Goal: Check status: Check status

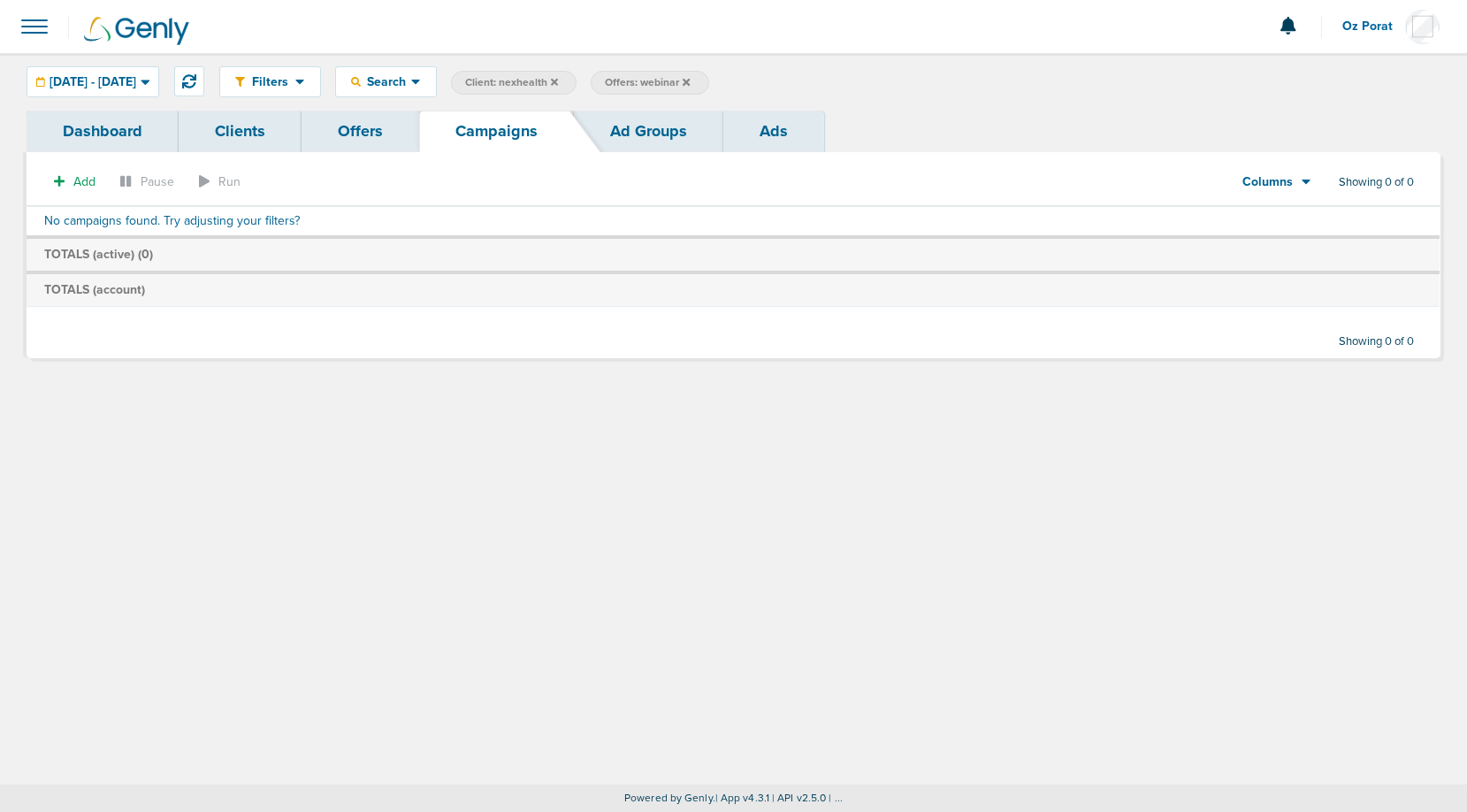
click at [690, 82] on icon at bounding box center [685, 81] width 7 height 7
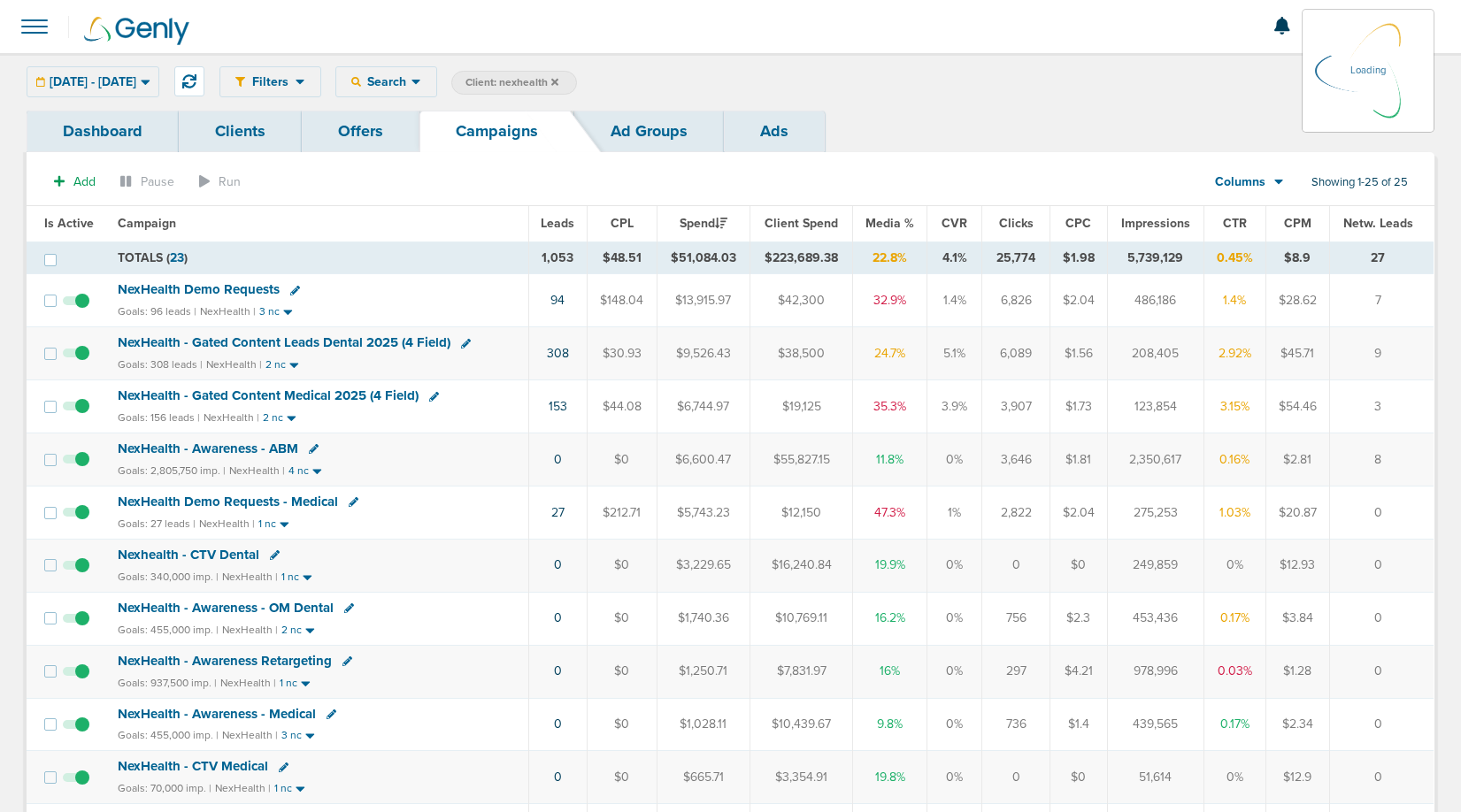
click at [558, 81] on icon at bounding box center [554, 81] width 7 height 7
click at [558, 82] on icon at bounding box center [554, 81] width 7 height 7
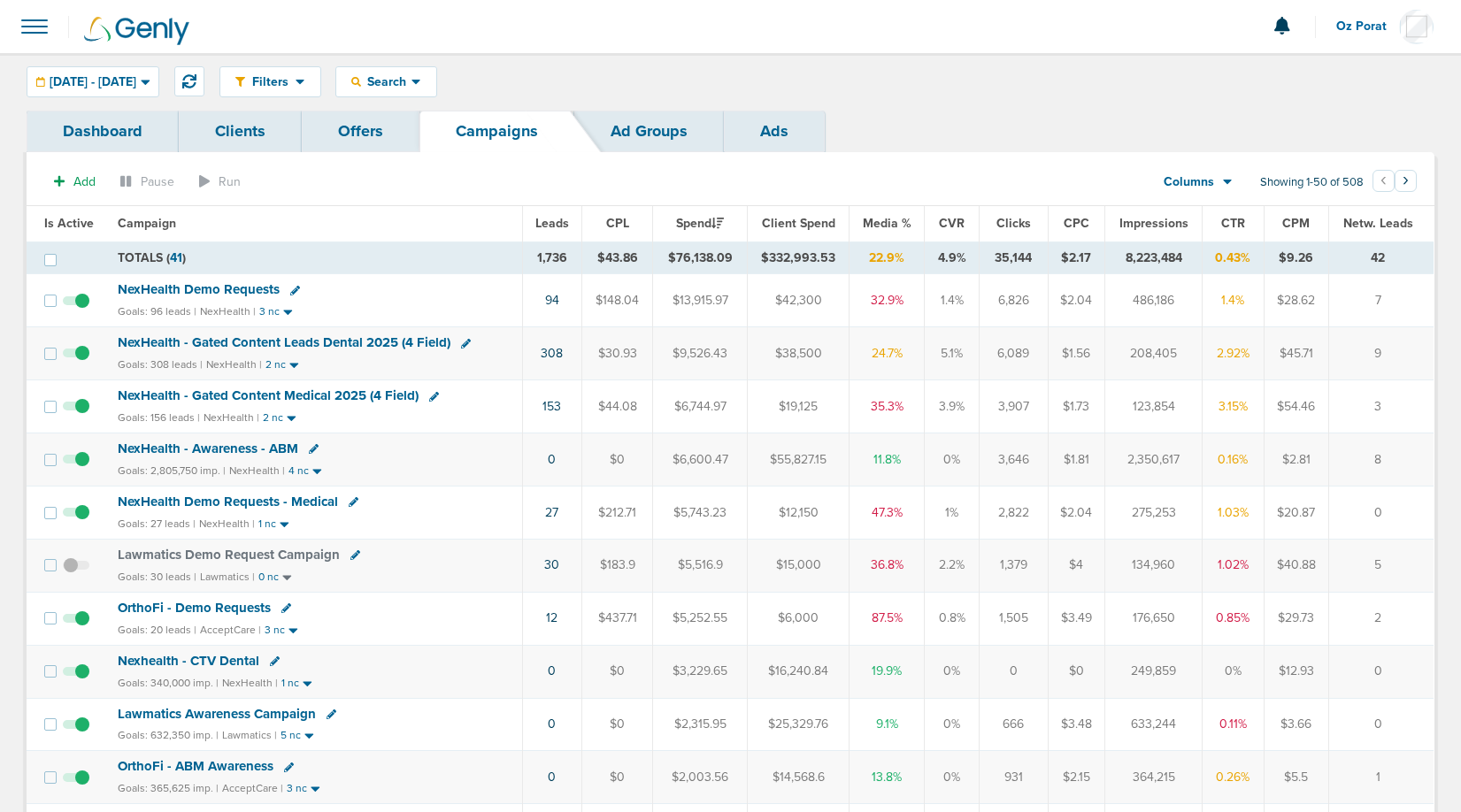
click at [142, 81] on div "[DATE] - [DATE] [DATE] [DATE] Last 7 Days Last 14 Days This Month Last Month Th…" at bounding box center [93, 82] width 133 height 31
click at [137, 81] on span "[DATE] - [DATE]" at bounding box center [93, 82] width 87 height 13
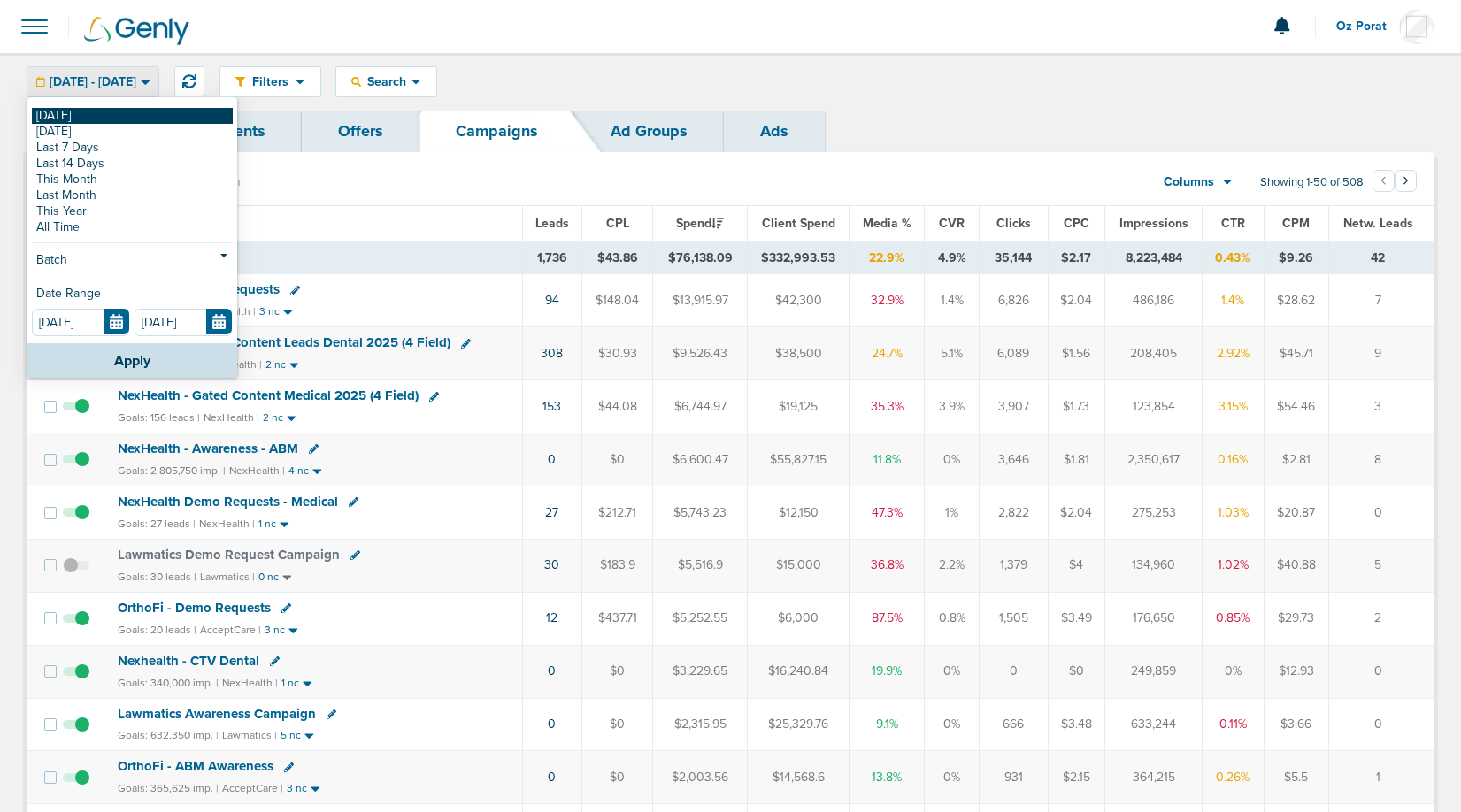
click at [93, 111] on link "[DATE]" at bounding box center [133, 116] width 201 height 16
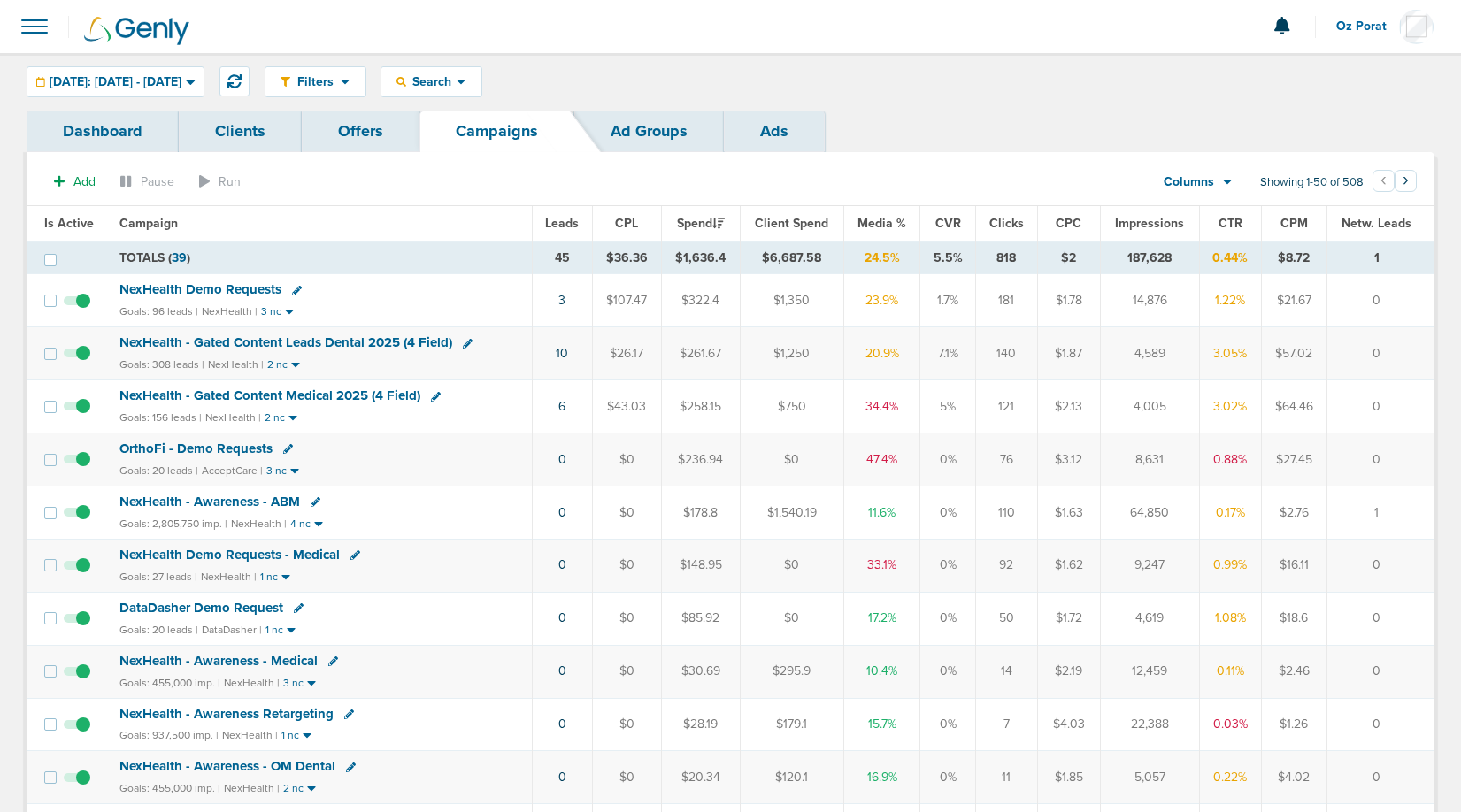
click at [563, 223] on span "Leads" at bounding box center [562, 222] width 33 height 15
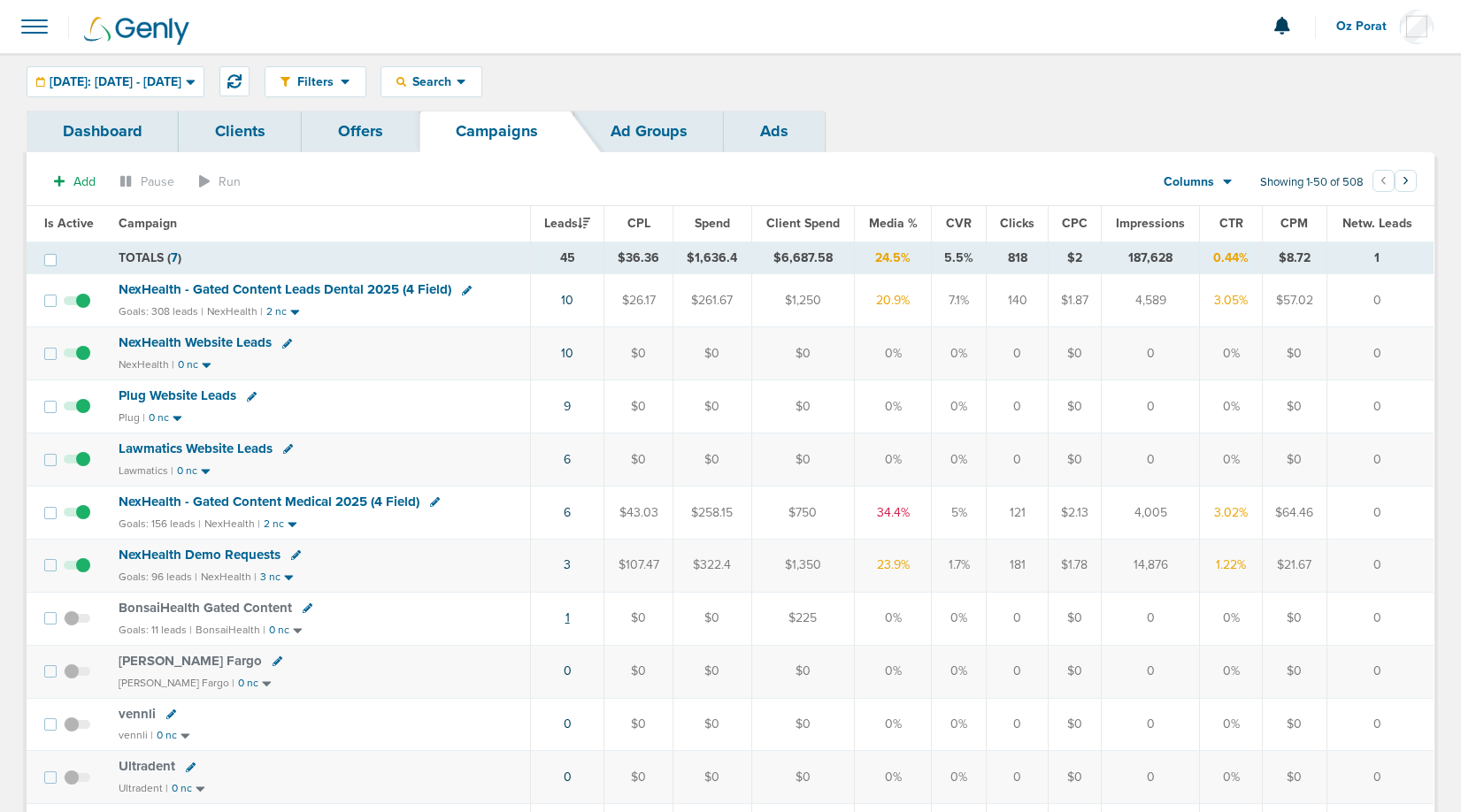
click at [570, 613] on link "1" at bounding box center [568, 617] width 5 height 15
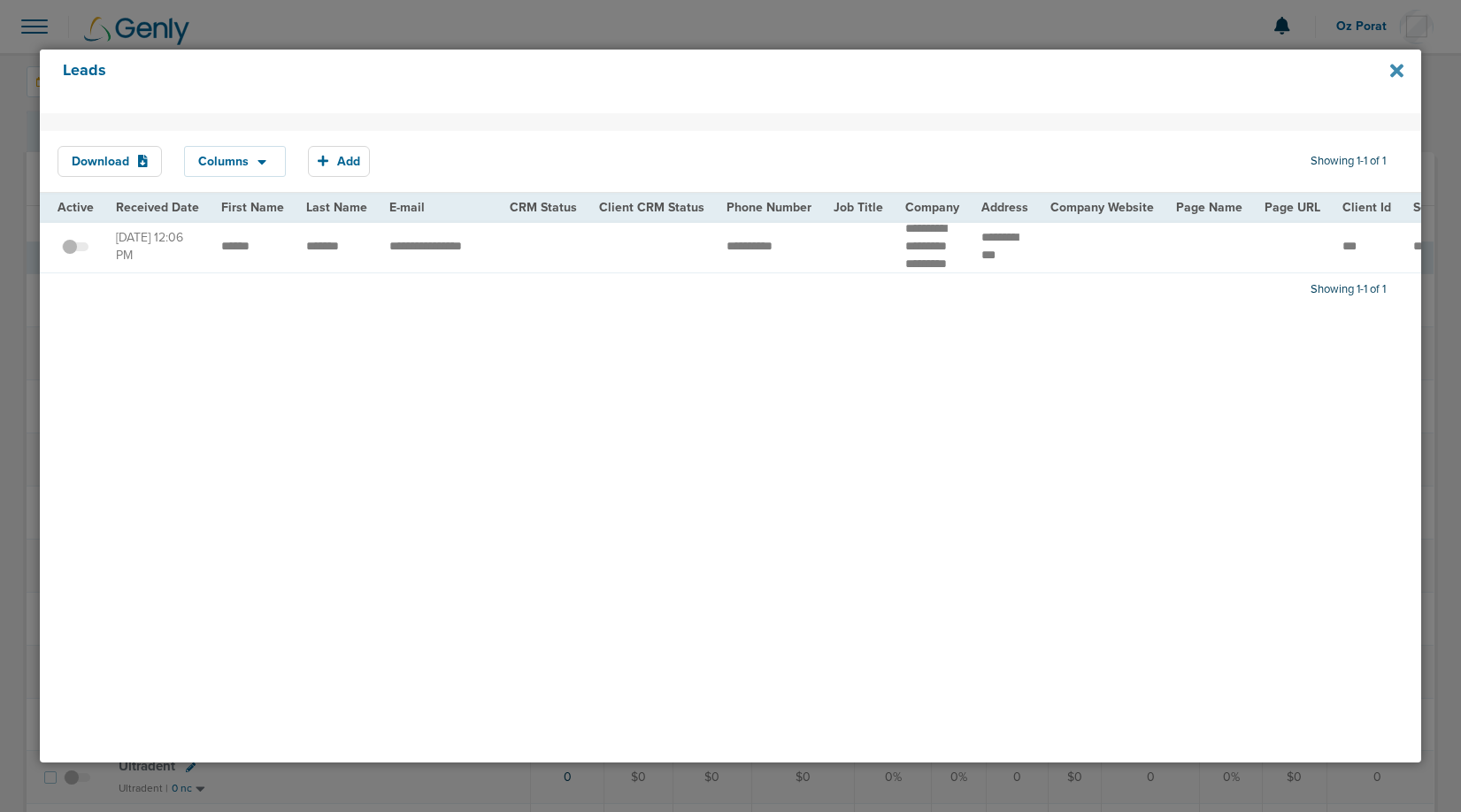
click at [1399, 69] on icon at bounding box center [1397, 70] width 14 height 14
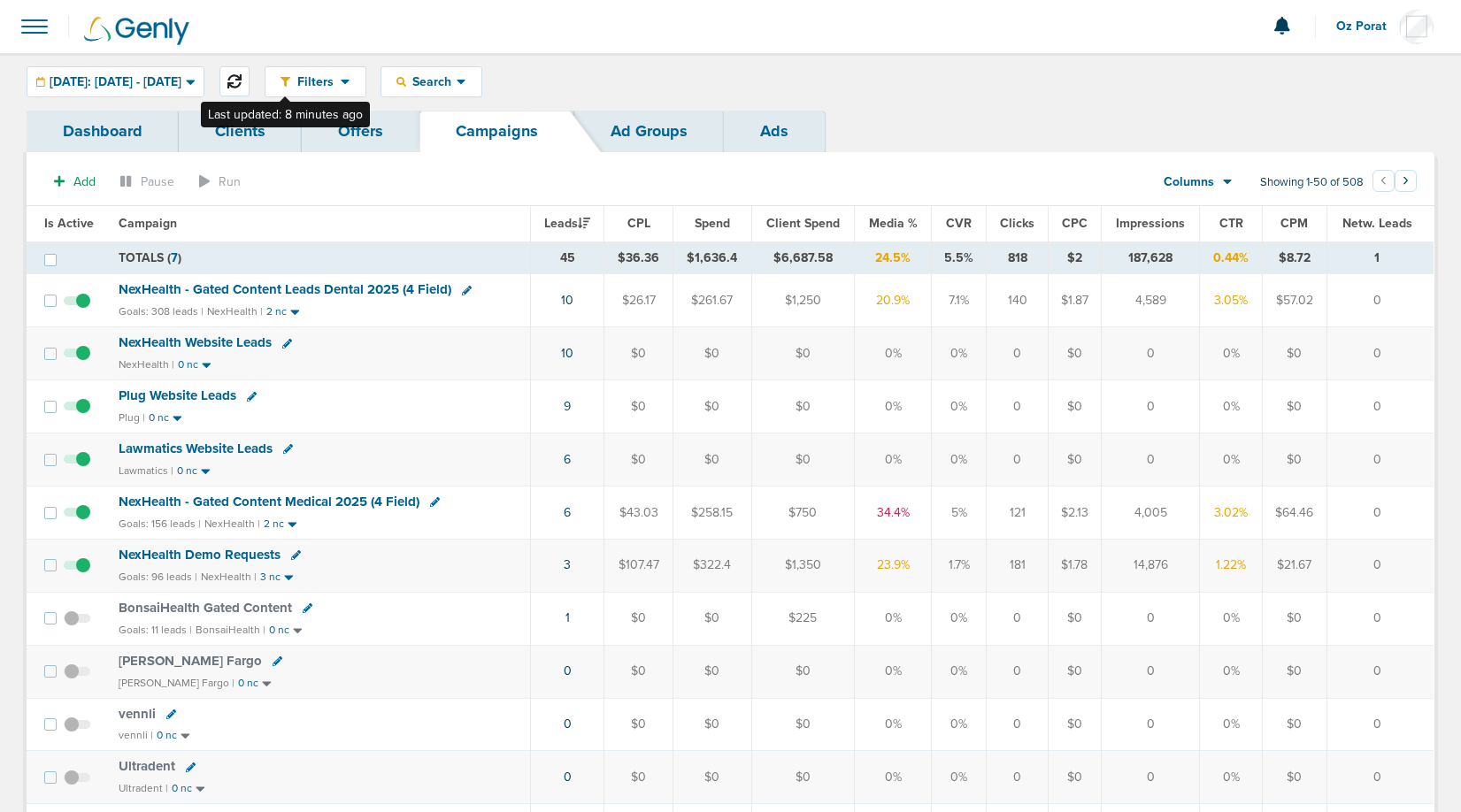
click at [250, 81] on button at bounding box center [234, 81] width 30 height 30
click at [207, 607] on span "BonsaiHealth Gated Content" at bounding box center [206, 607] width 174 height 16
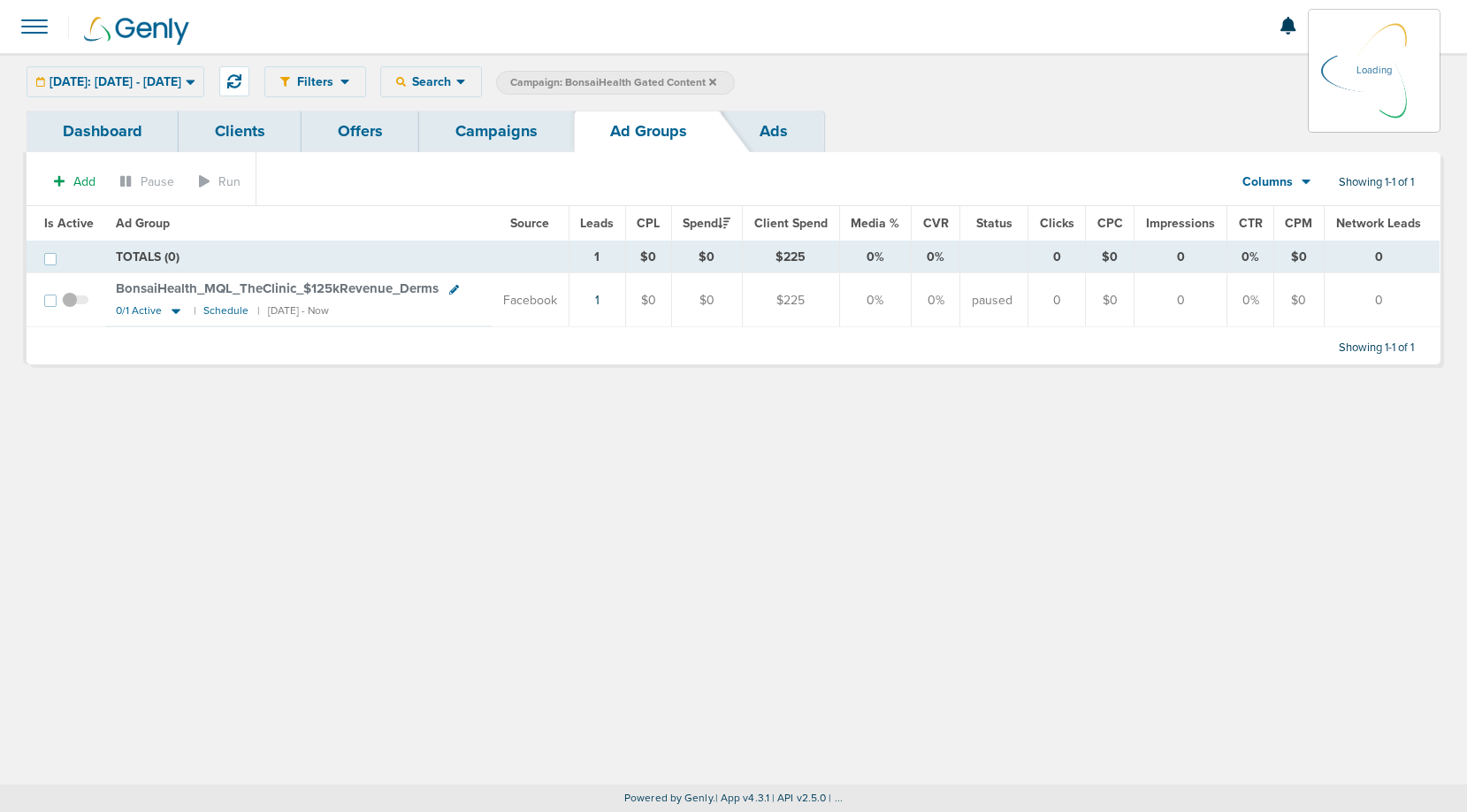
click at [36, 26] on span at bounding box center [34, 26] width 39 height 39
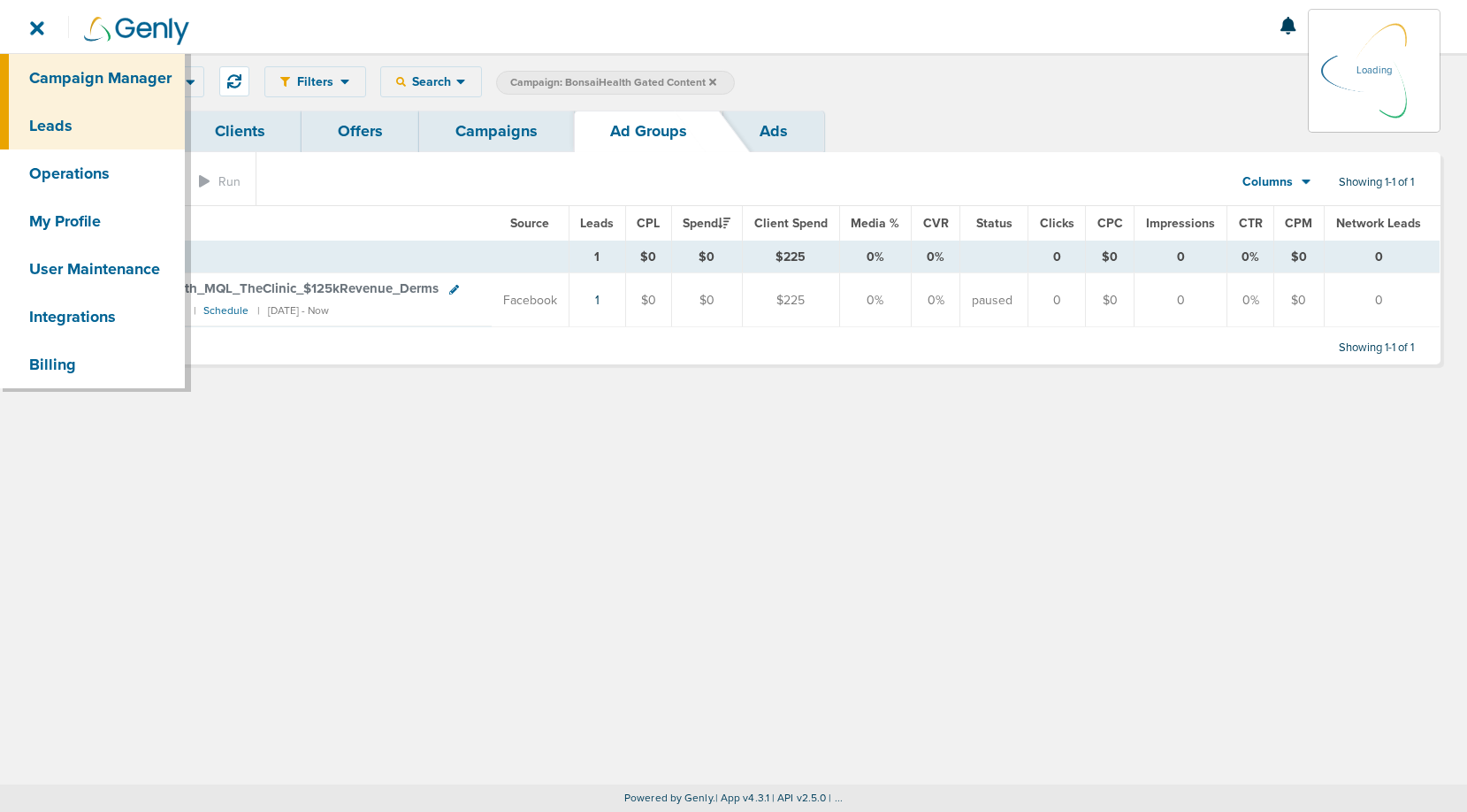
click at [71, 129] on link "Leads" at bounding box center [93, 125] width 185 height 48
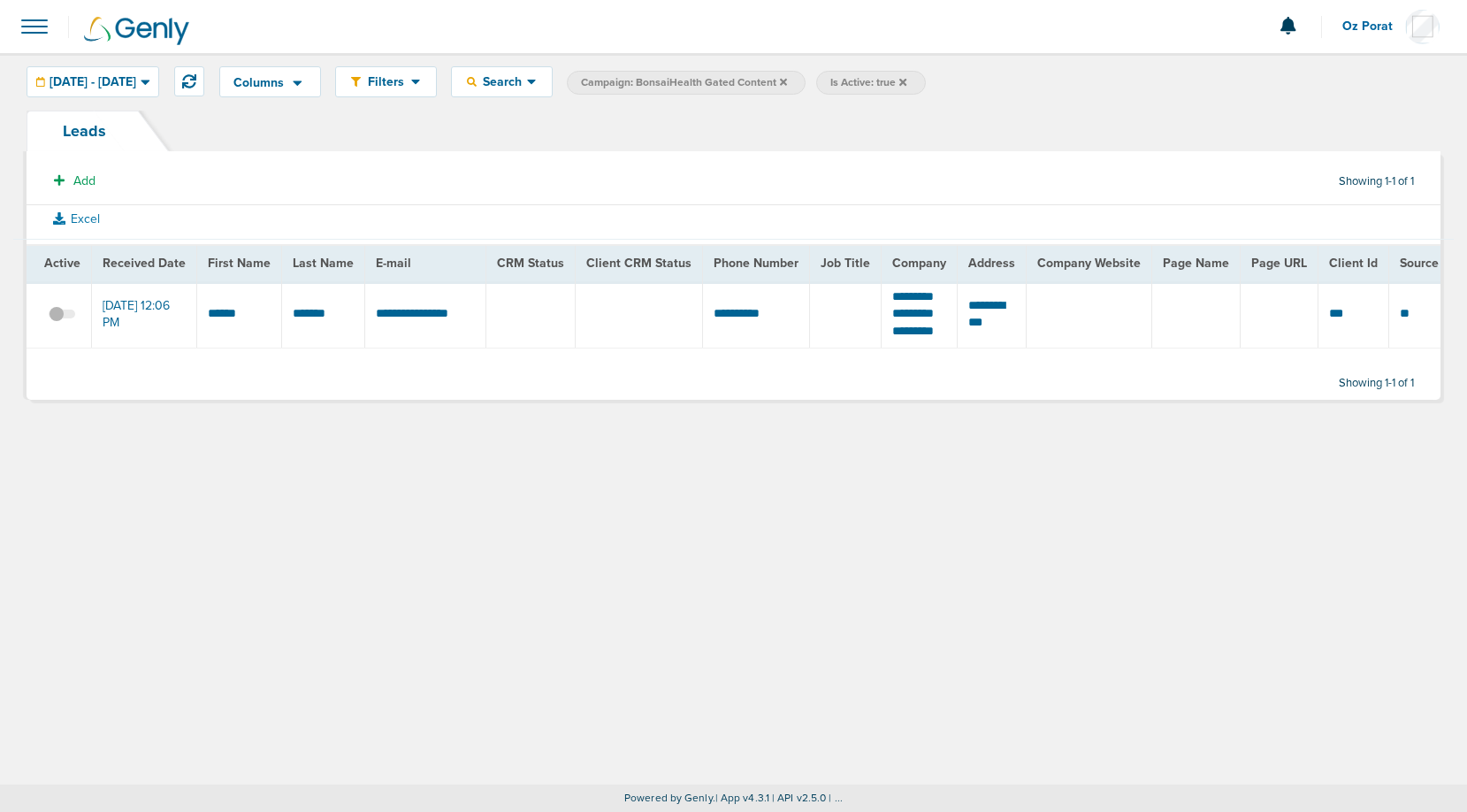
click at [925, 81] on span "Is Active: true" at bounding box center [870, 83] width 109 height 23
click at [907, 81] on icon at bounding box center [903, 81] width 7 height 7
click at [205, 71] on button at bounding box center [189, 81] width 30 height 30
click at [205, 72] on button at bounding box center [189, 81] width 30 height 30
click at [196, 81] on icon at bounding box center [189, 81] width 15 height 15
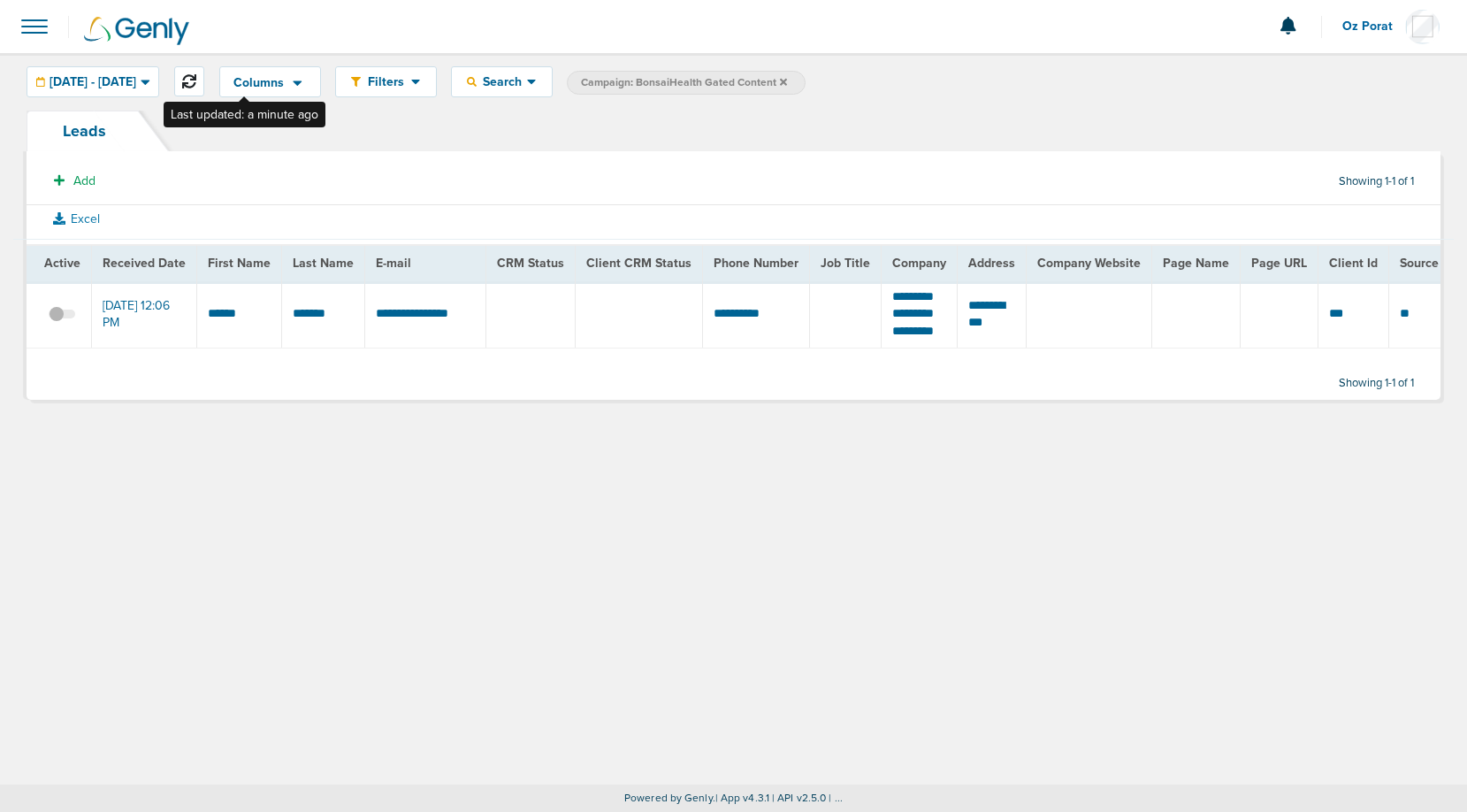
click at [196, 81] on icon at bounding box center [189, 81] width 15 height 15
click at [787, 82] on icon at bounding box center [783, 81] width 7 height 7
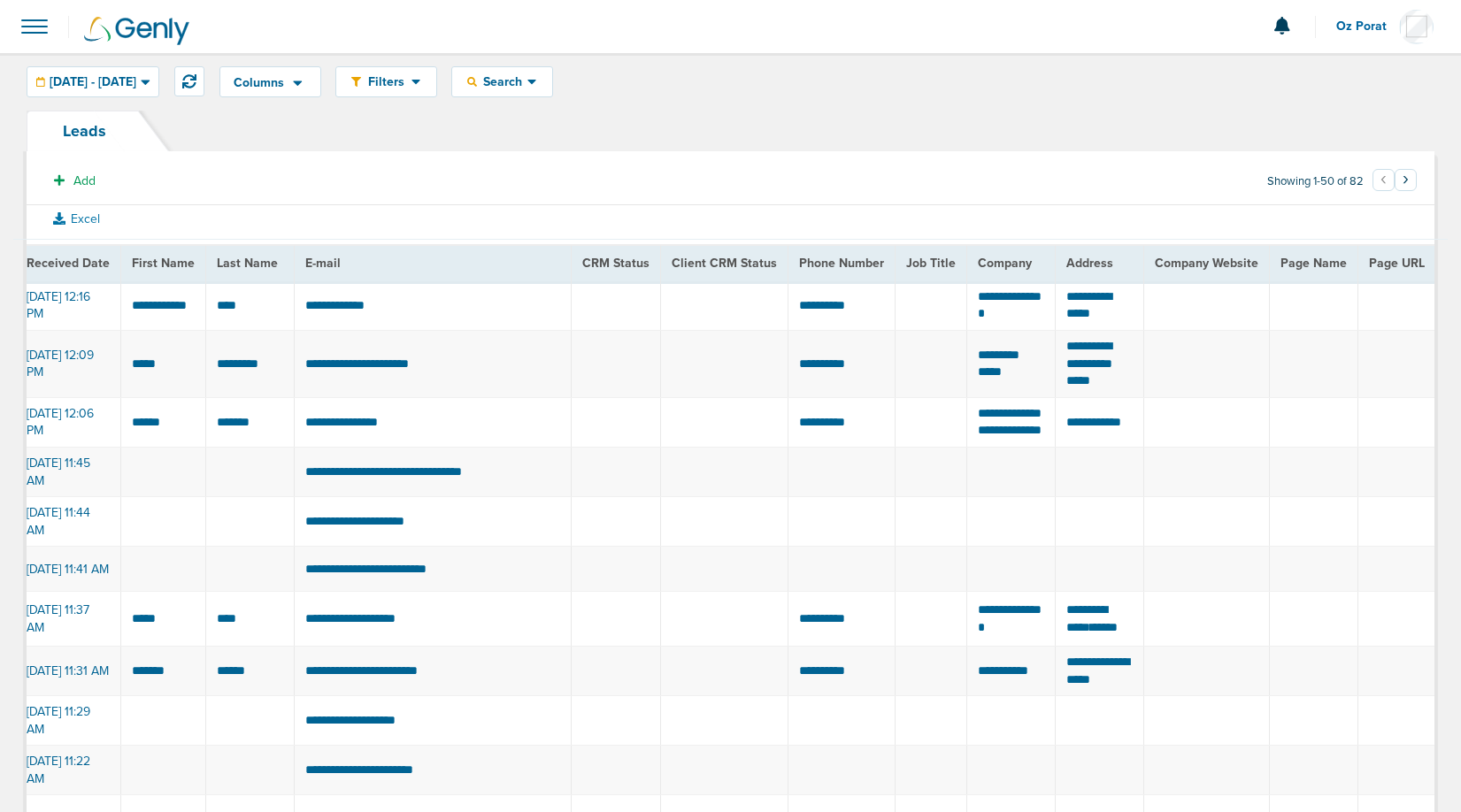
scroll to position [0, 75]
drag, startPoint x: 967, startPoint y: 638, endPoint x: 1005, endPoint y: 660, distance: 43.9
click at [1005, 646] on td "**********" at bounding box center [1011, 619] width 89 height 55
copy td "*"
click at [1124, 633] on td "********* ***** *****" at bounding box center [1101, 619] width 89 height 55
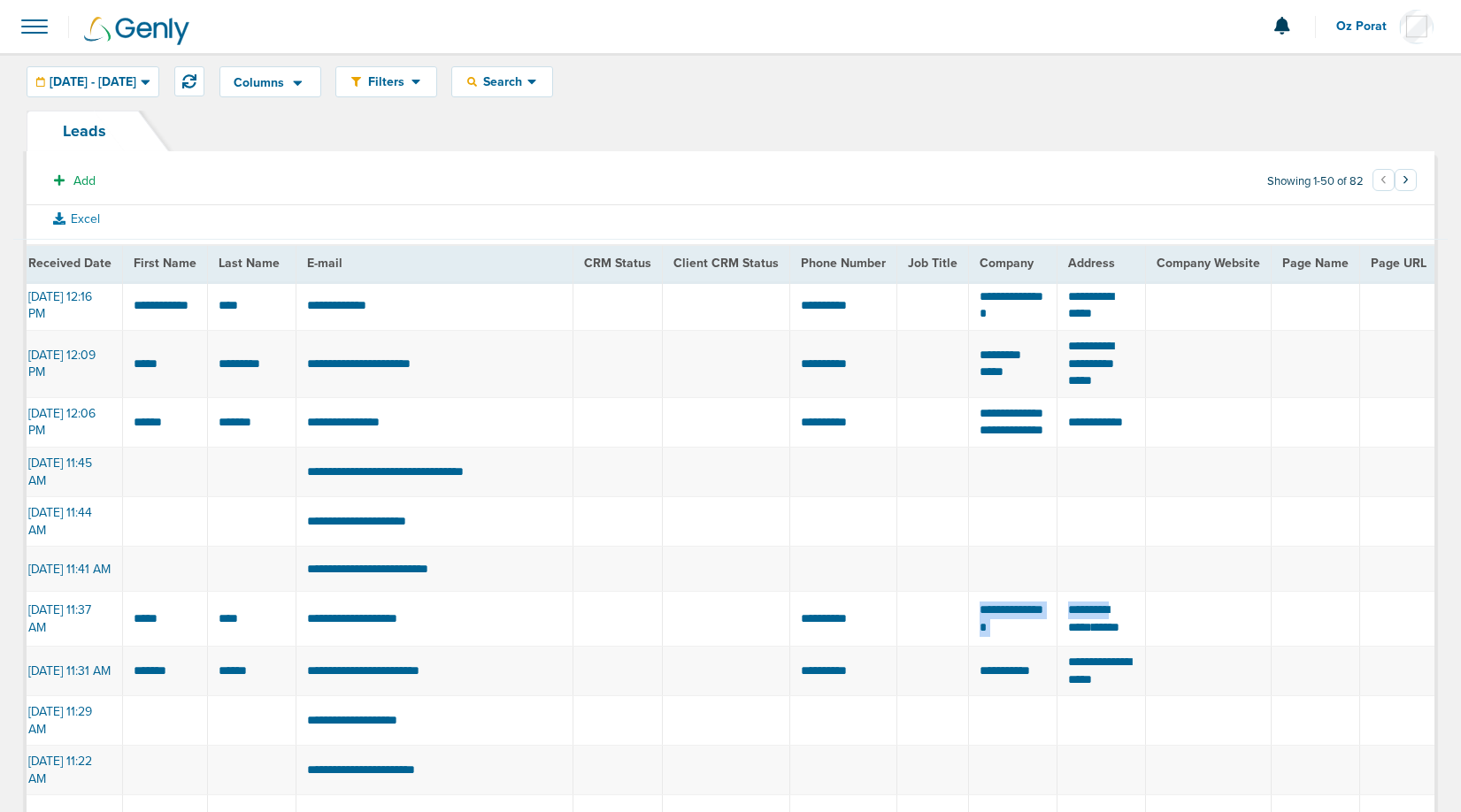
copy tr "******* *********"
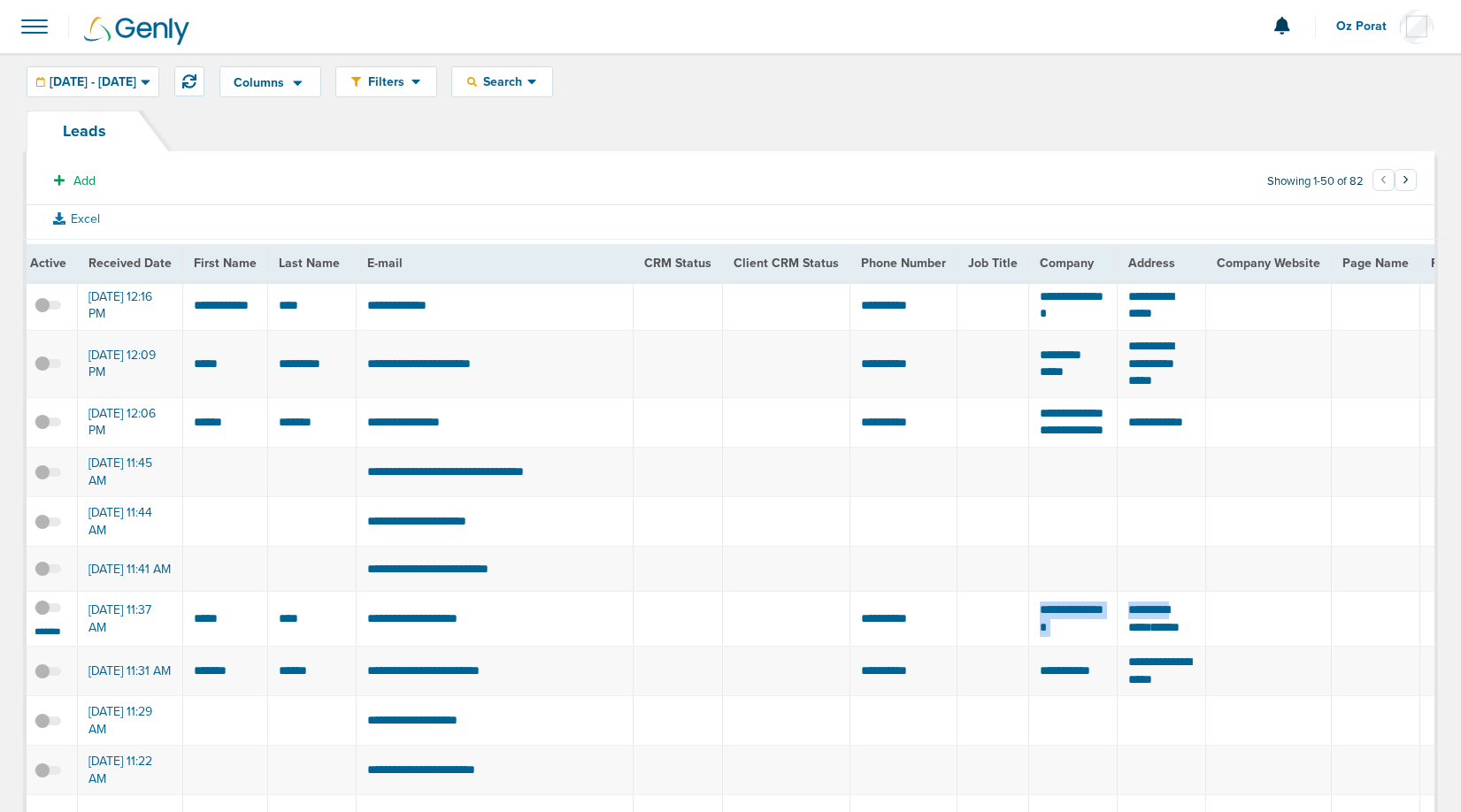
scroll to position [0, 0]
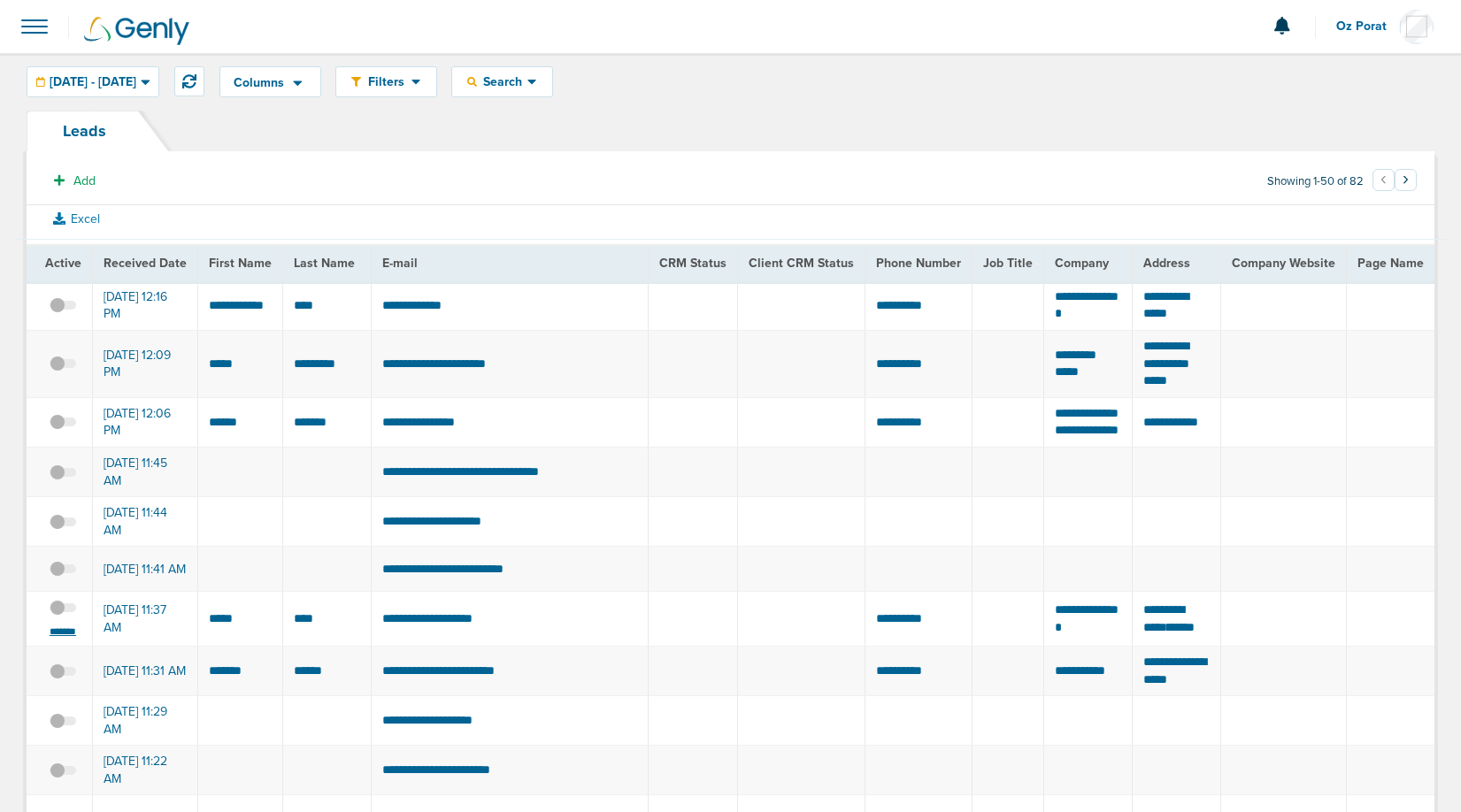
click at [73, 638] on small "*******" at bounding box center [62, 631] width 37 height 15
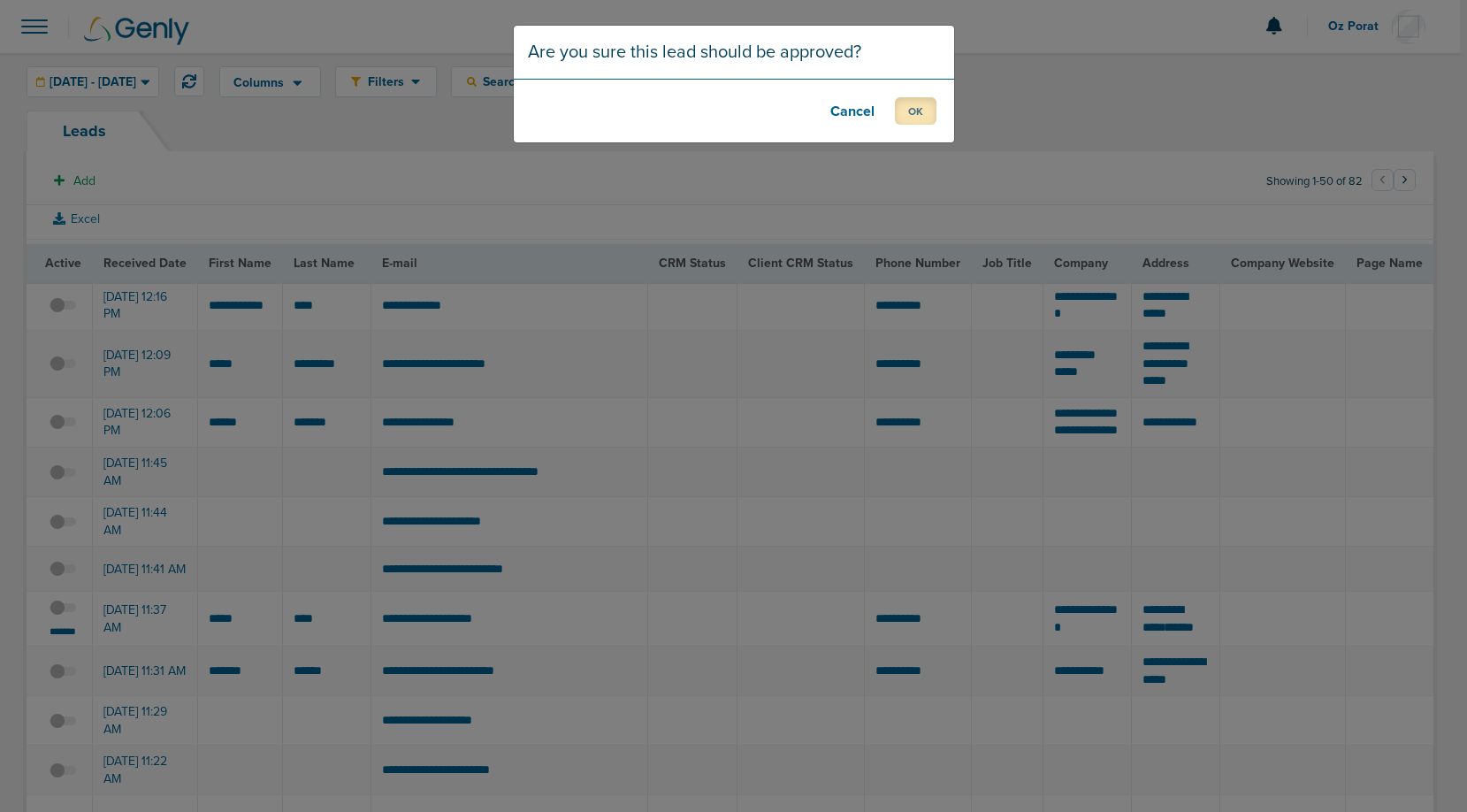
click at [901, 121] on button "OK" at bounding box center [915, 111] width 42 height 27
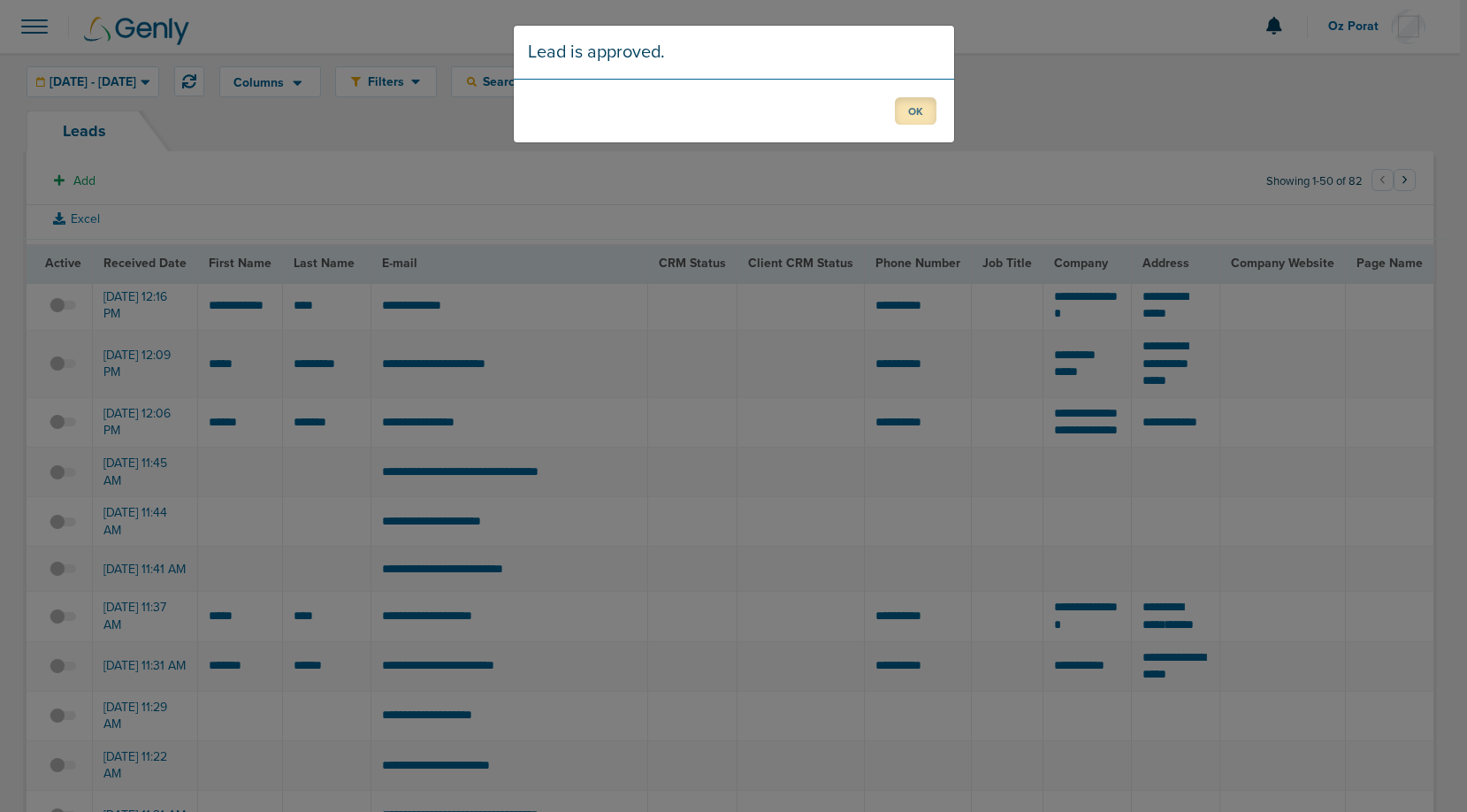
click at [910, 102] on button "OK" at bounding box center [915, 111] width 42 height 27
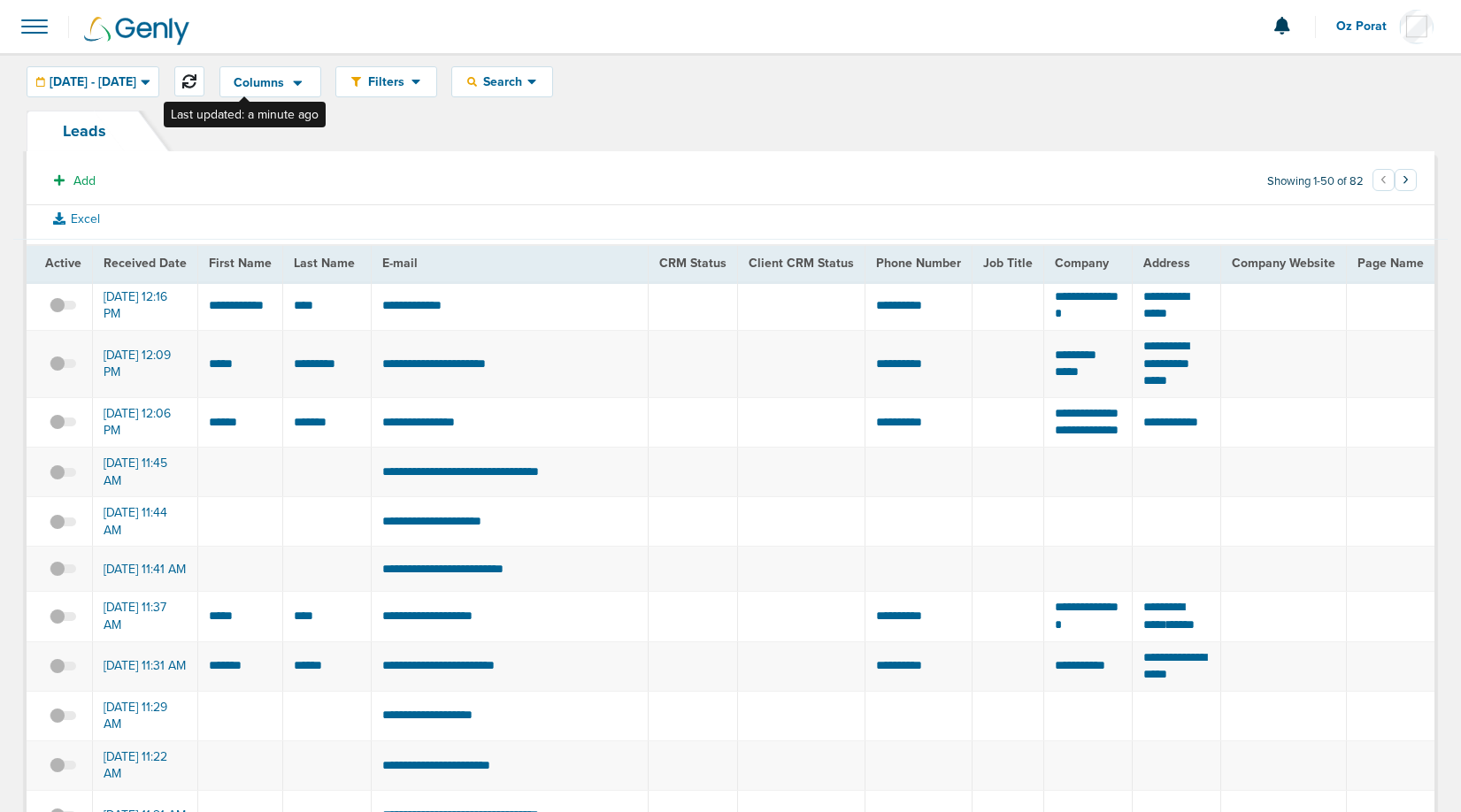
click at [205, 71] on button at bounding box center [189, 81] width 30 height 30
click at [205, 91] on button at bounding box center [189, 81] width 30 height 30
click at [34, 31] on span at bounding box center [34, 26] width 39 height 39
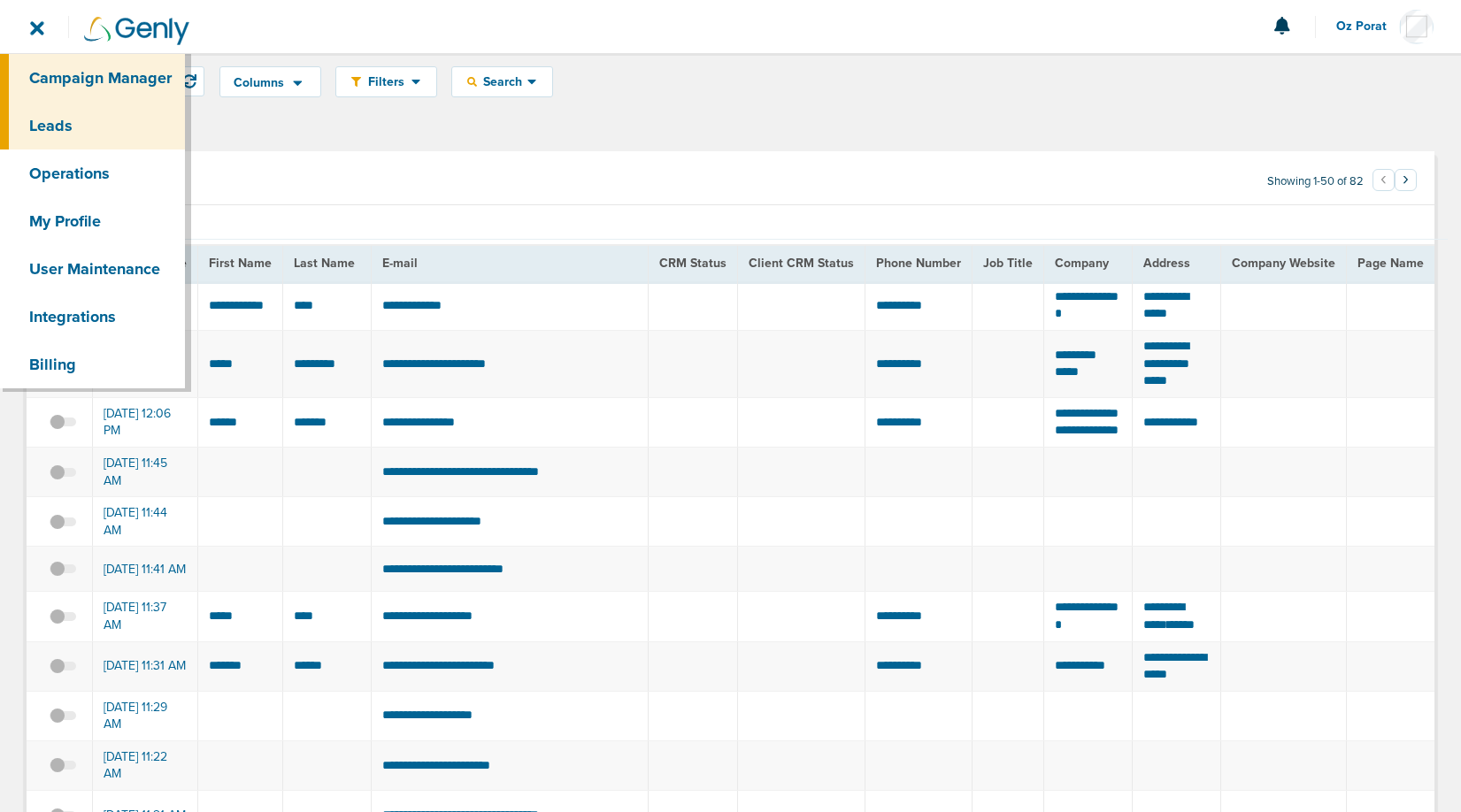
click at [52, 77] on link "Campaign Manager" at bounding box center [93, 77] width 185 height 48
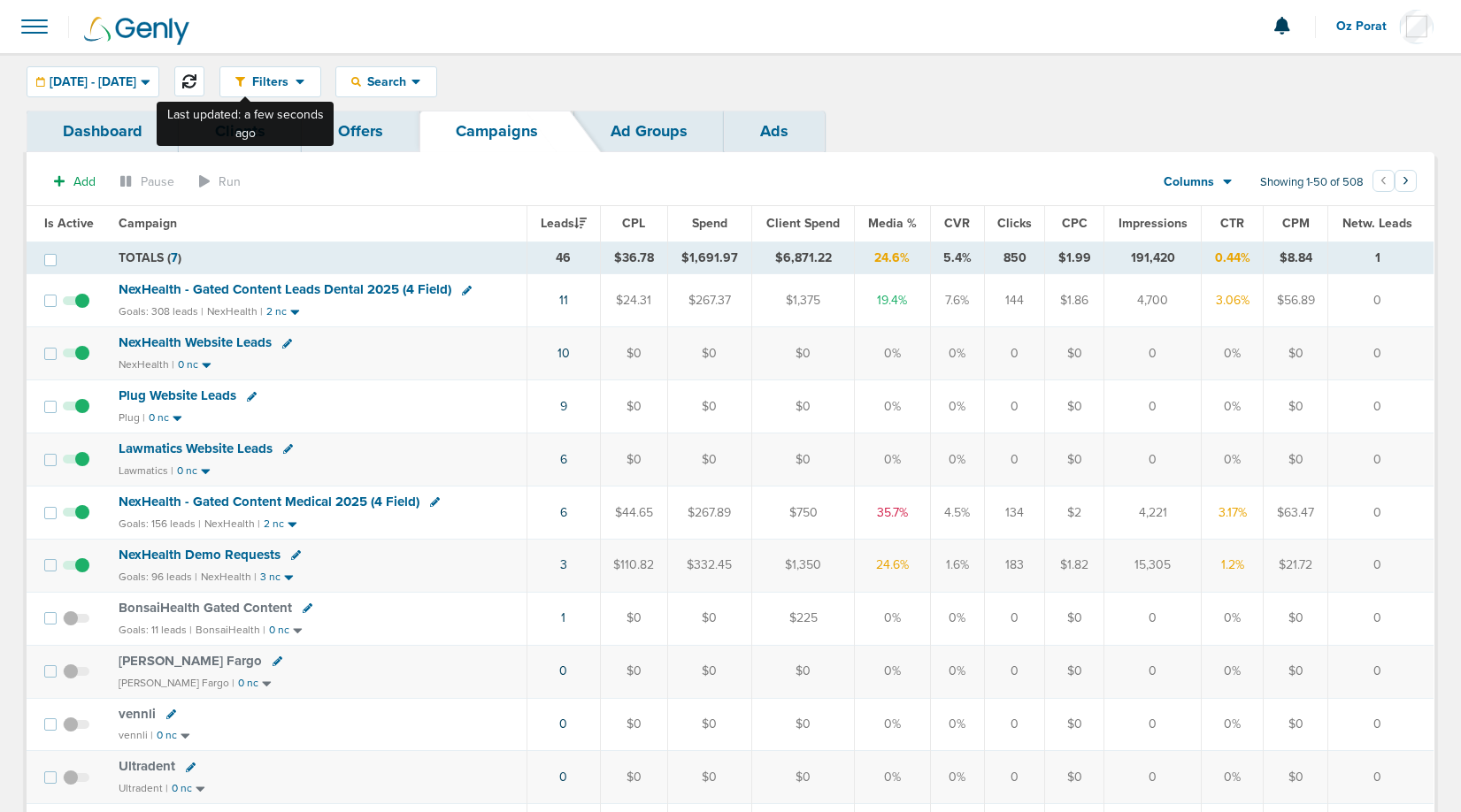
click at [196, 75] on icon at bounding box center [189, 81] width 15 height 15
click at [196, 79] on icon at bounding box center [189, 81] width 15 height 15
click at [22, 27] on span at bounding box center [34, 26] width 39 height 39
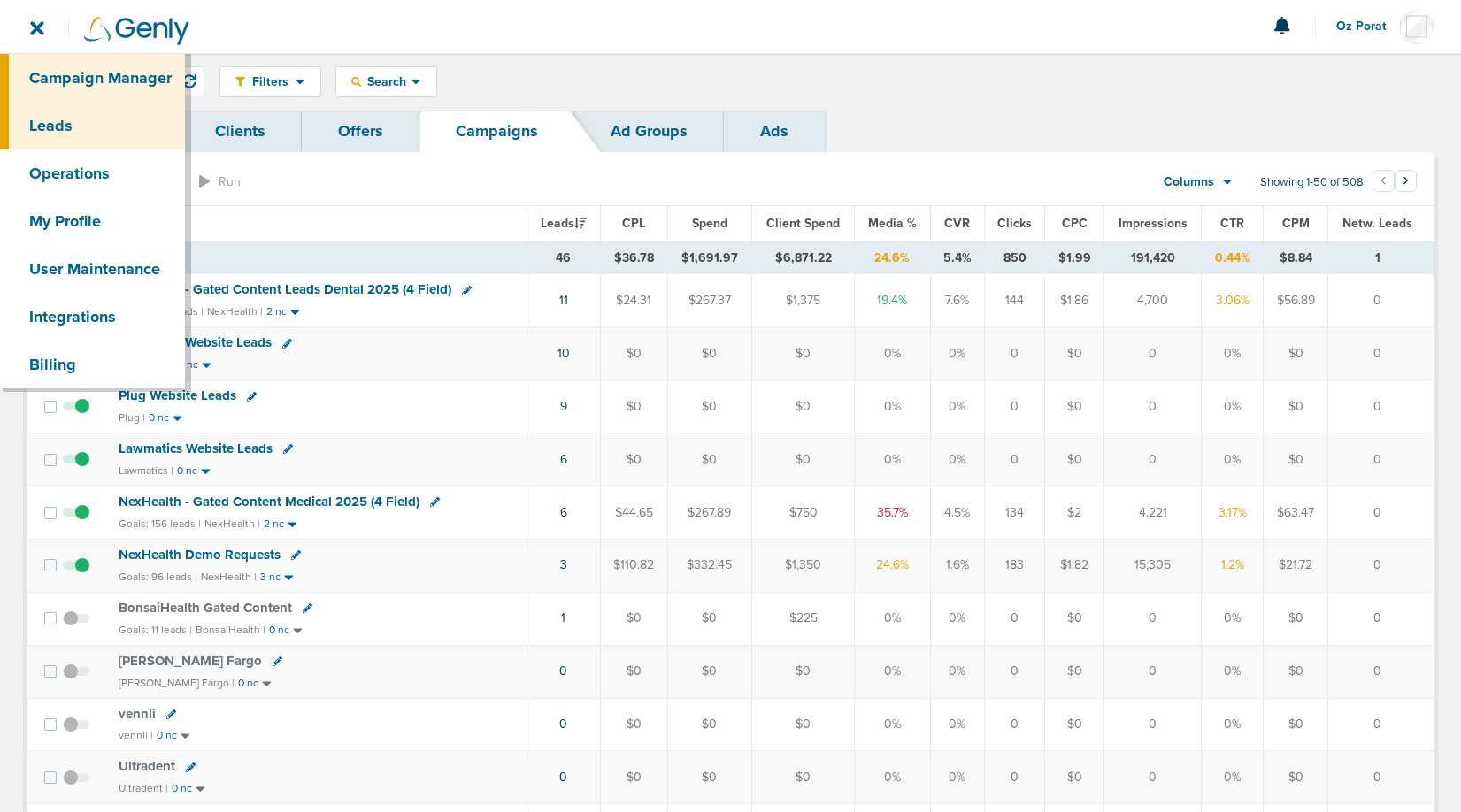
click at [65, 134] on link "Leads" at bounding box center [93, 125] width 185 height 48
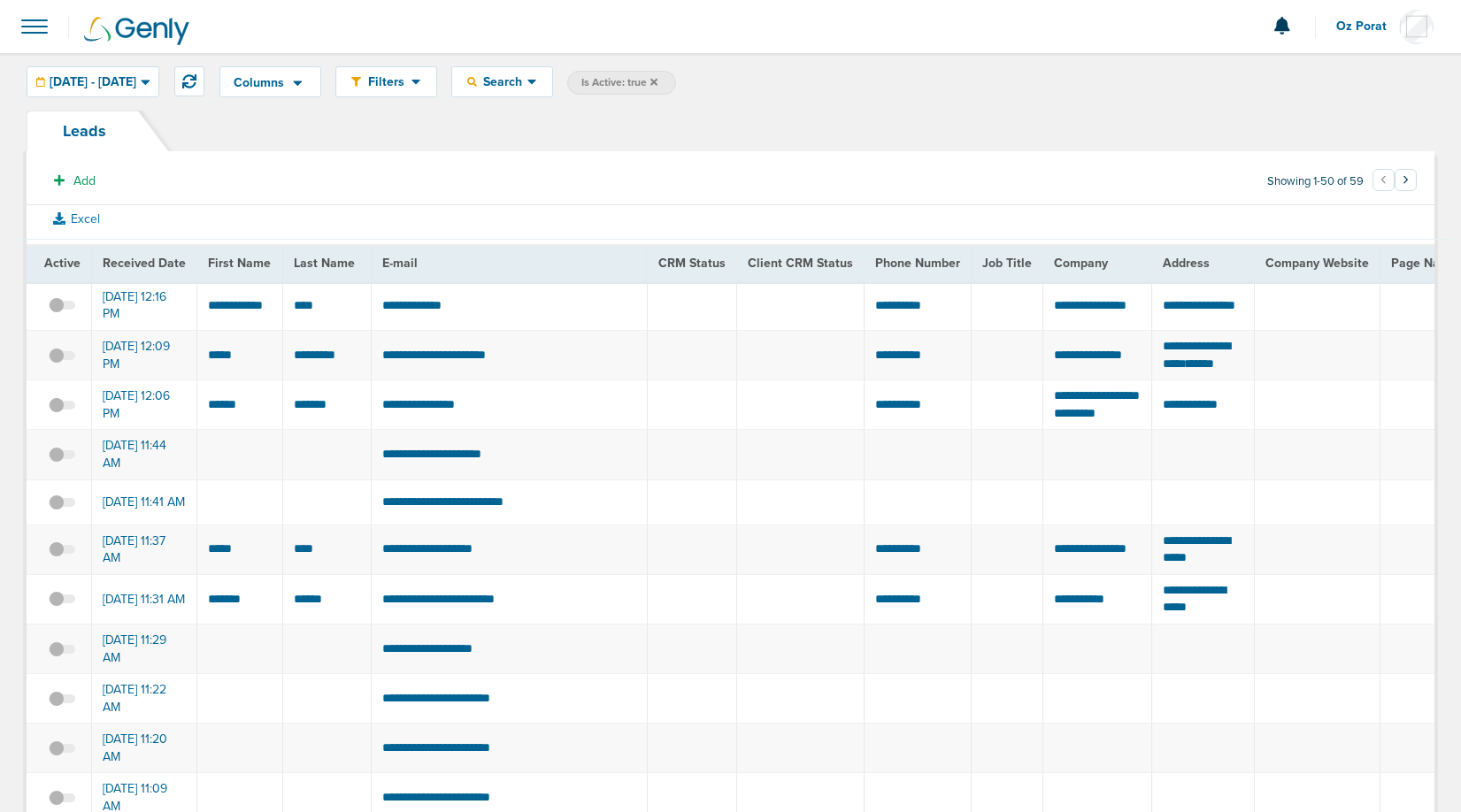
click at [657, 81] on icon at bounding box center [653, 81] width 7 height 7
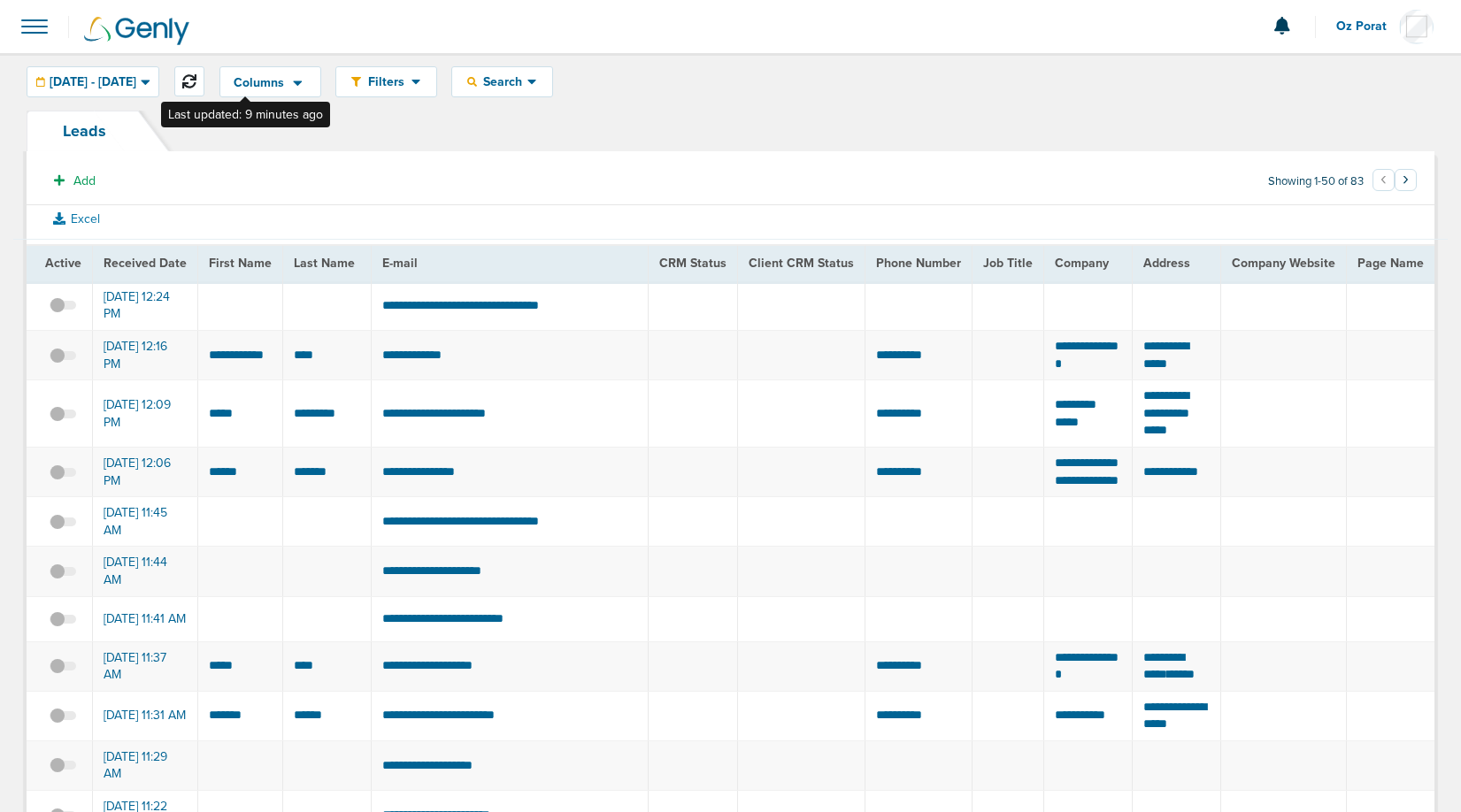
click at [196, 86] on icon at bounding box center [189, 81] width 15 height 15
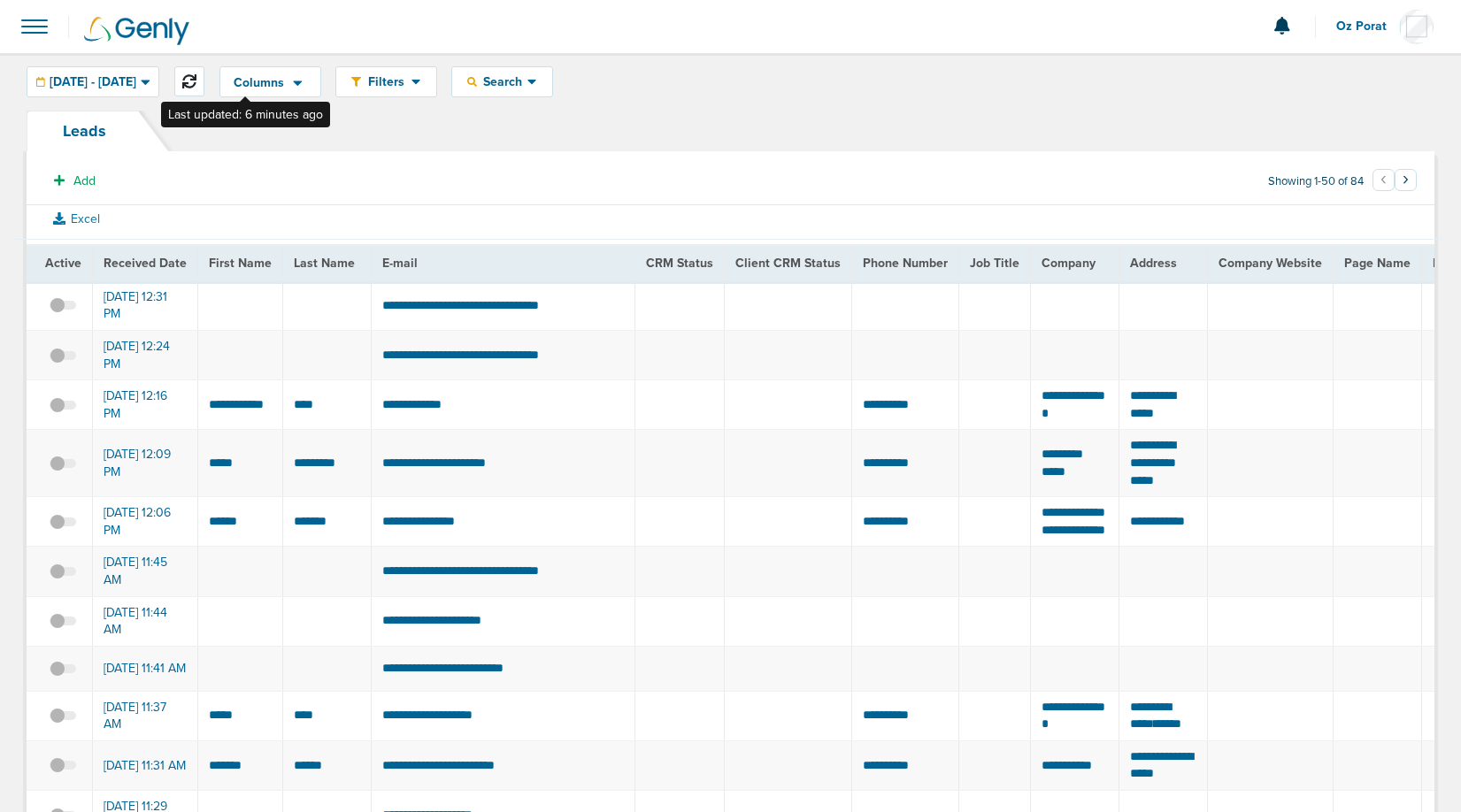
click at [196, 81] on icon at bounding box center [189, 81] width 15 height 15
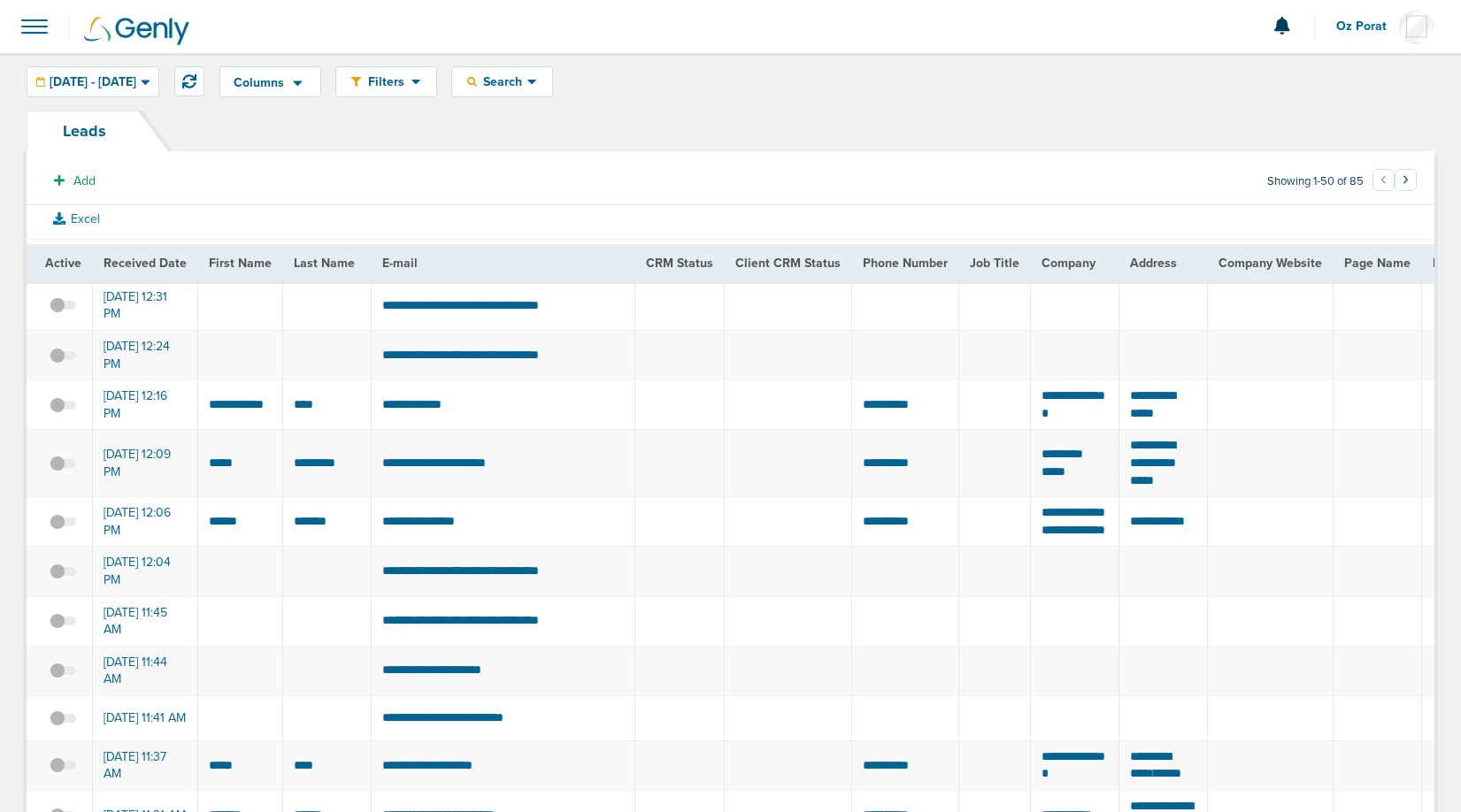
click at [32, 28] on span at bounding box center [34, 26] width 39 height 39
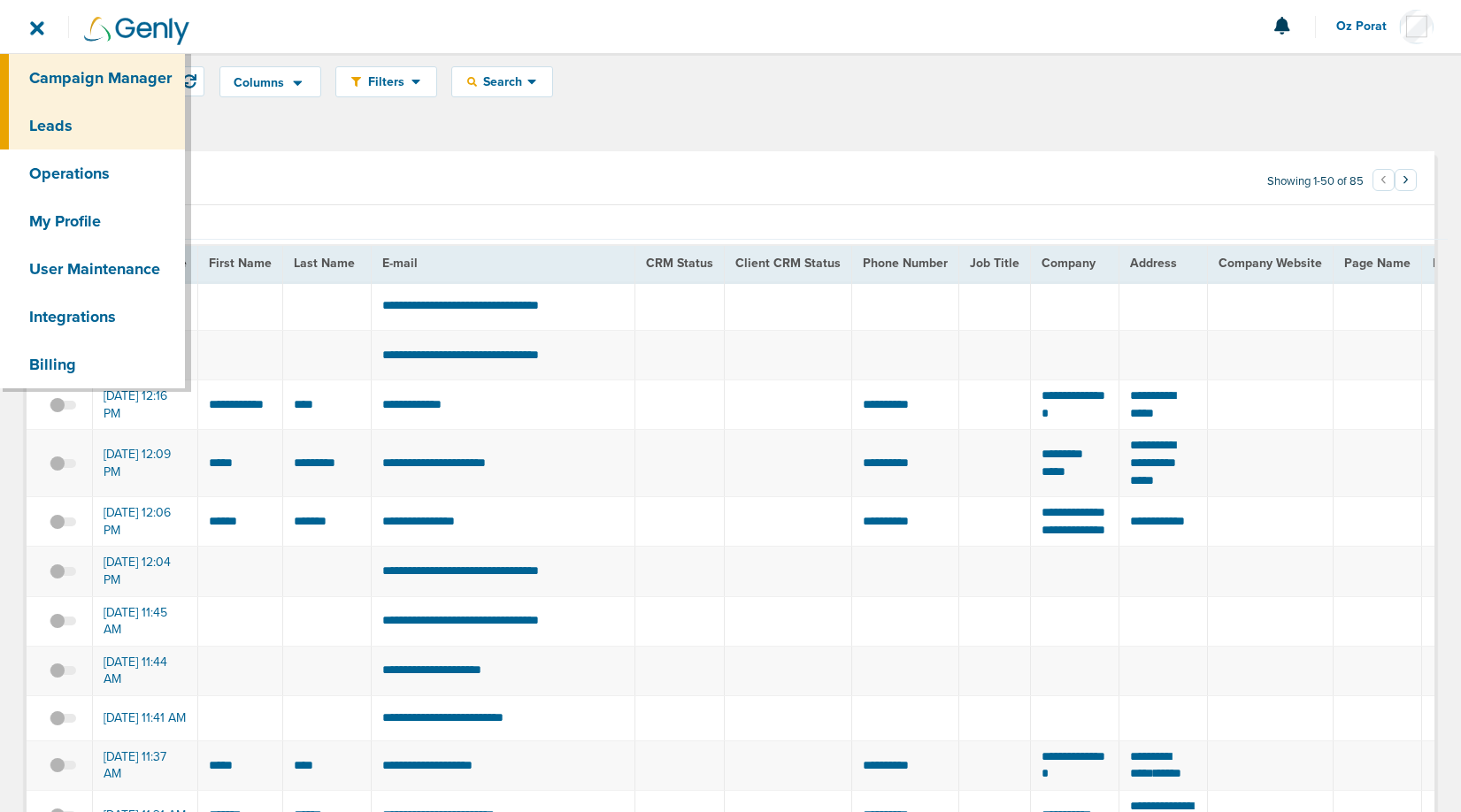
click at [49, 75] on link "Campaign Manager" at bounding box center [93, 77] width 185 height 48
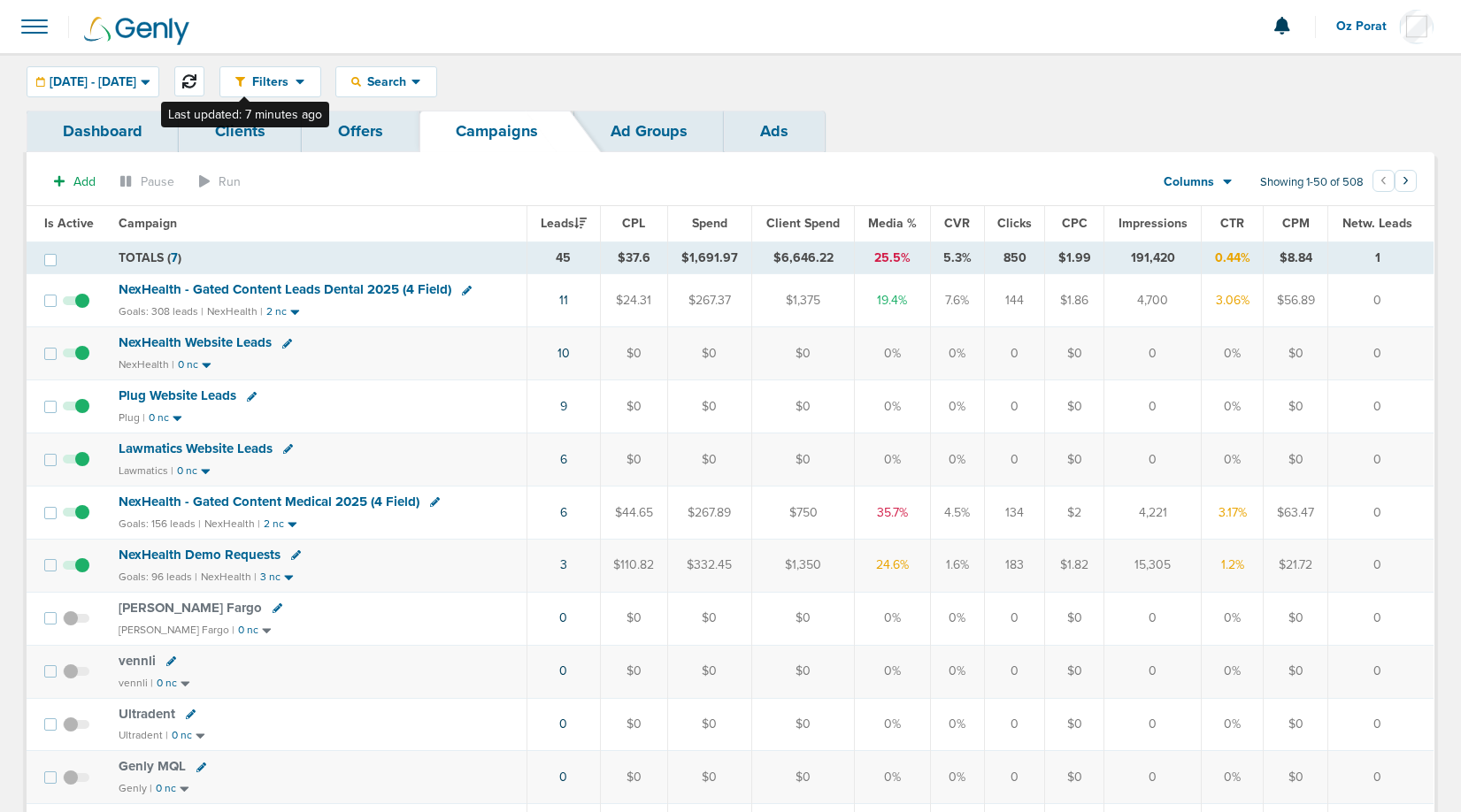
click at [196, 84] on icon at bounding box center [189, 81] width 15 height 15
click at [37, 37] on span at bounding box center [34, 26] width 39 height 39
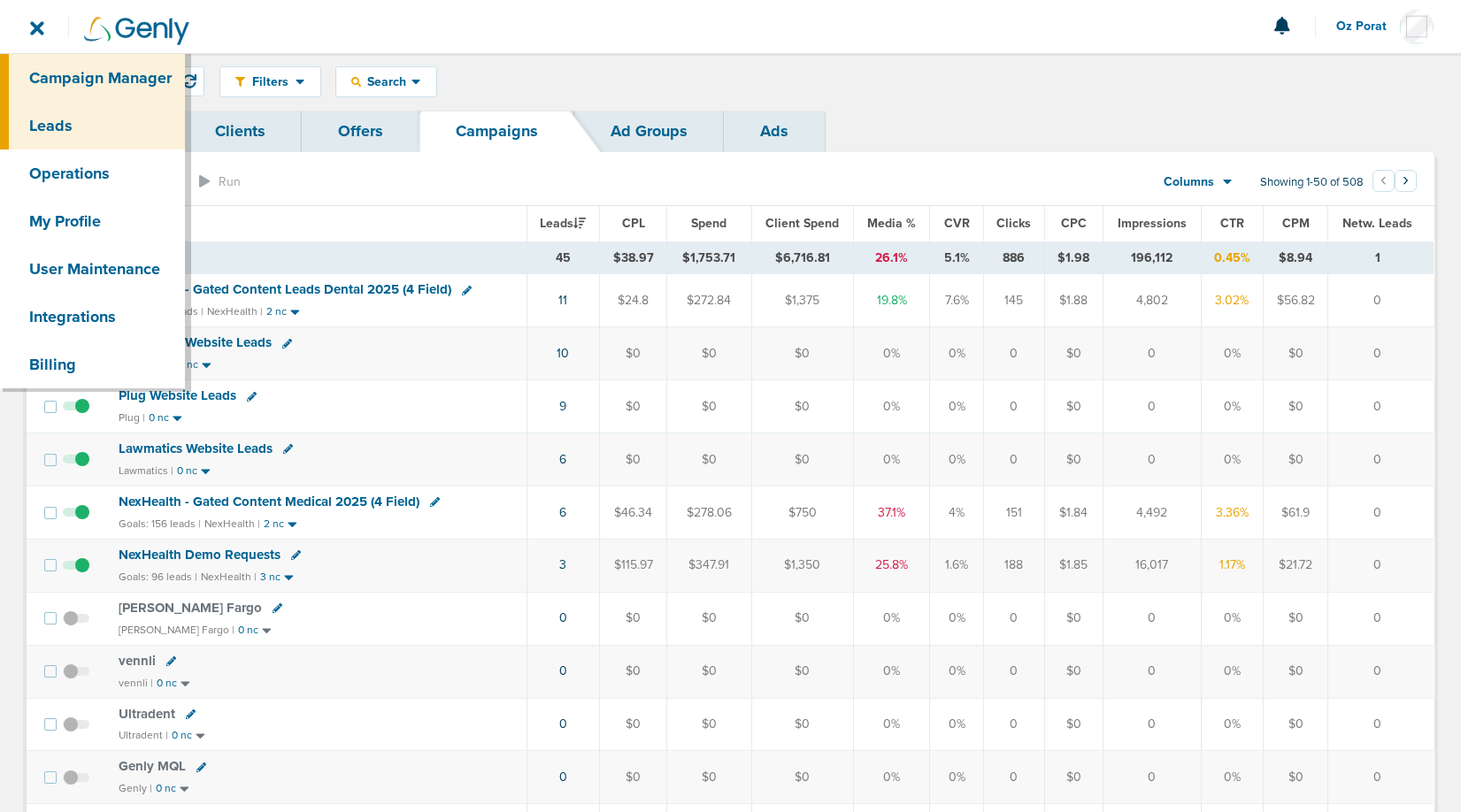
click at [66, 140] on link "Leads" at bounding box center [93, 125] width 185 height 48
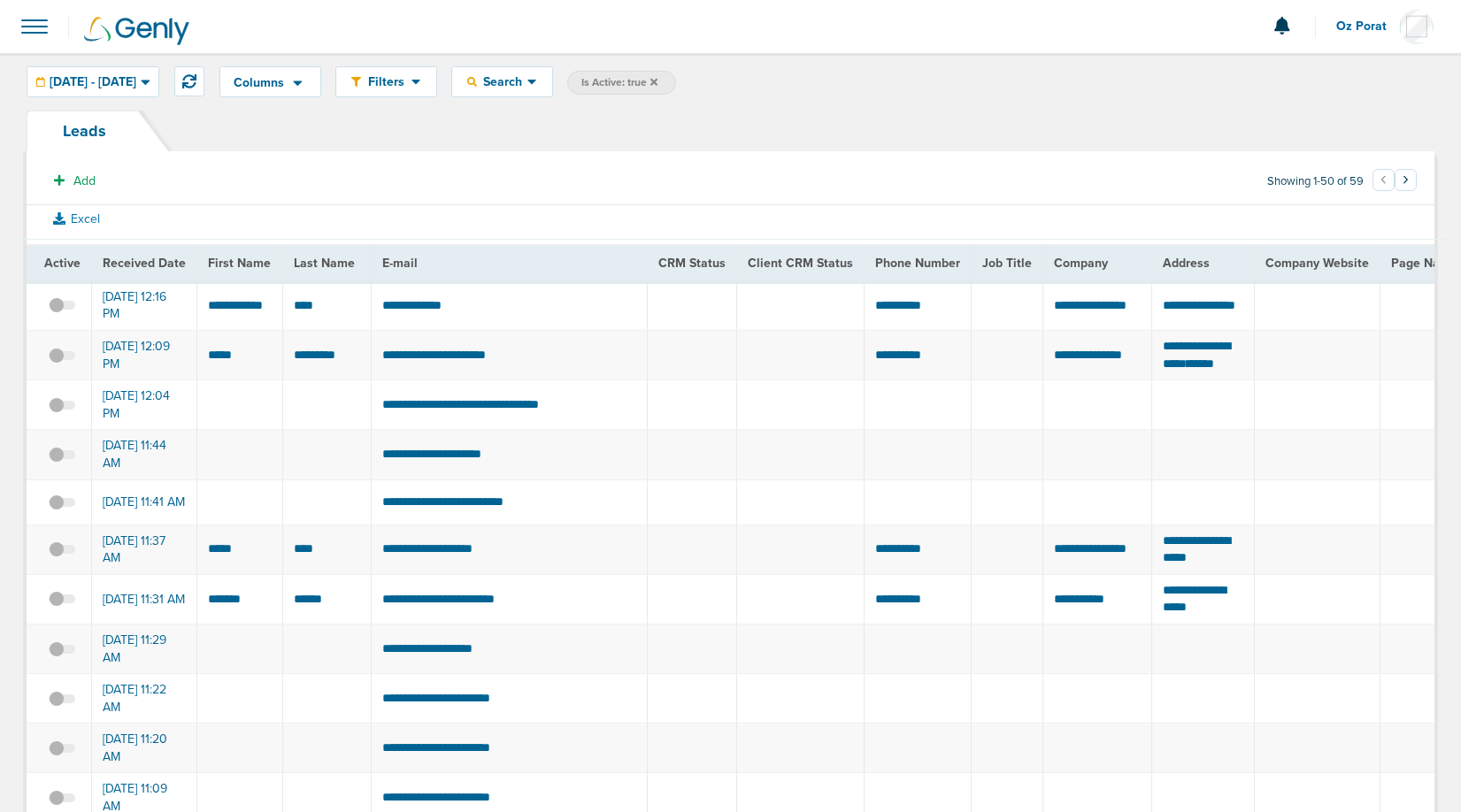
click at [657, 81] on icon at bounding box center [653, 81] width 7 height 7
